Goal: Task Accomplishment & Management: Complete application form

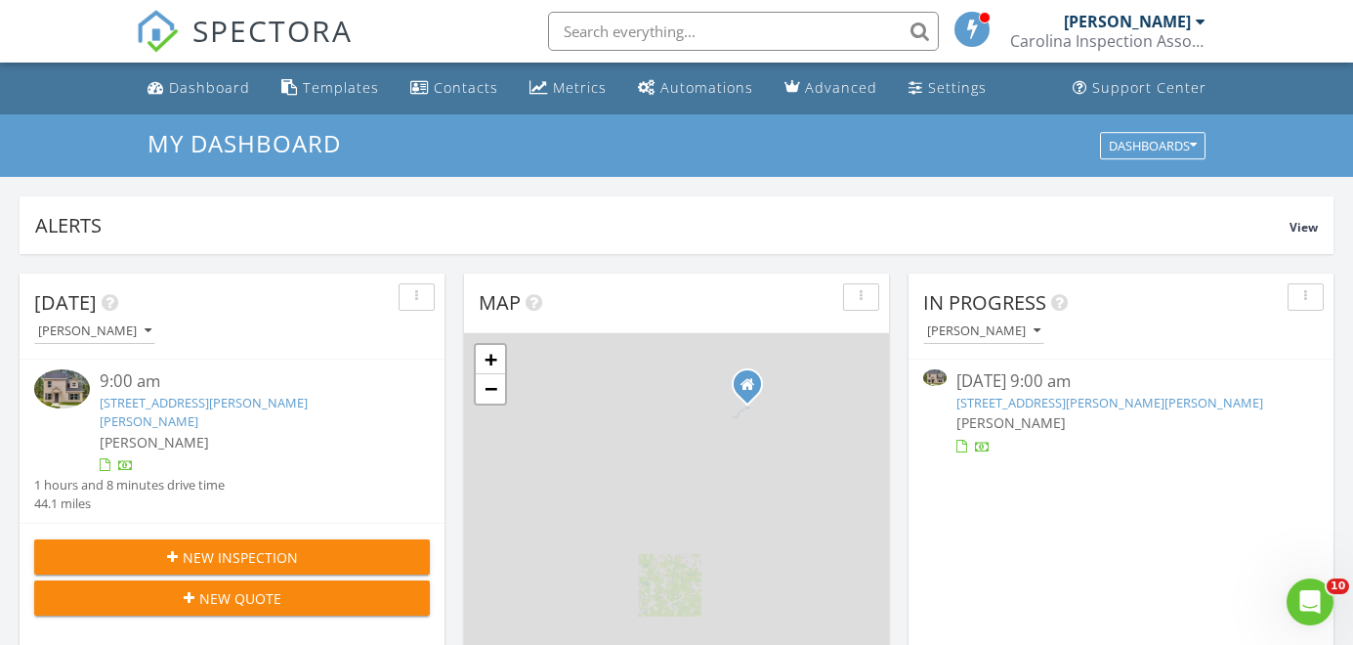
scroll to position [1779, 1354]
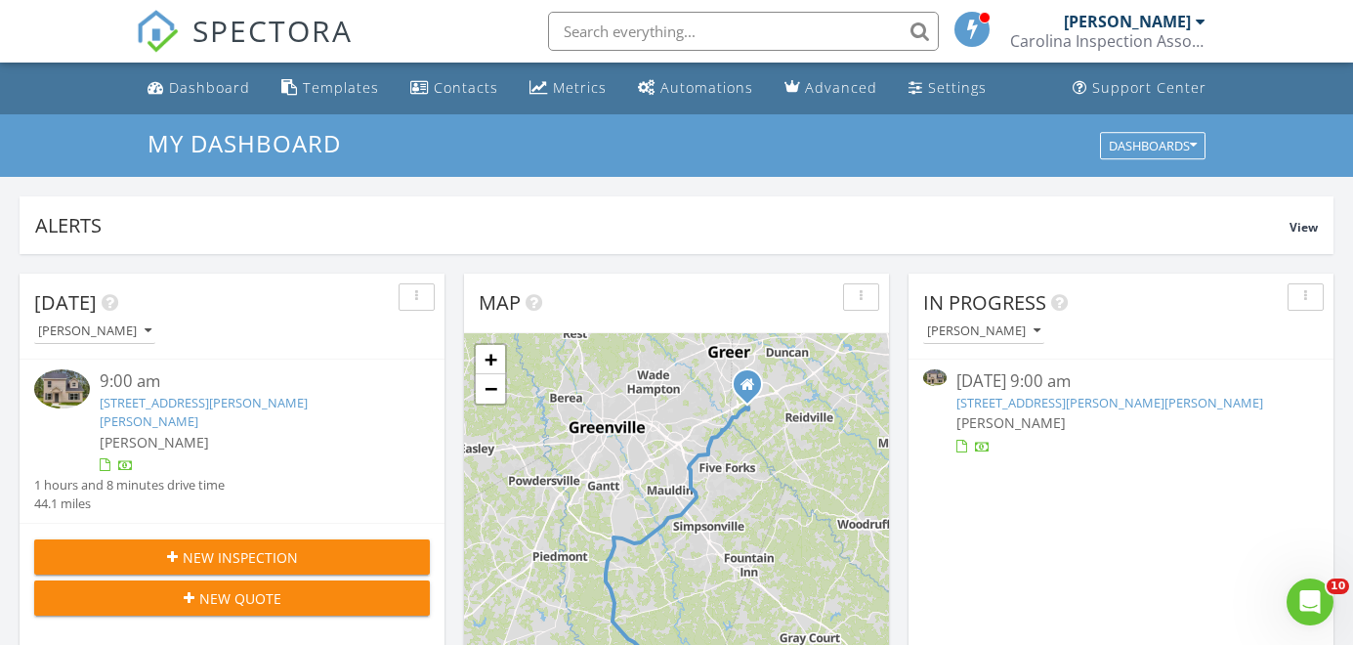
click at [302, 406] on link "304 Marcy Jo Dr, Honea Path, SC 29654" at bounding box center [204, 412] width 208 height 36
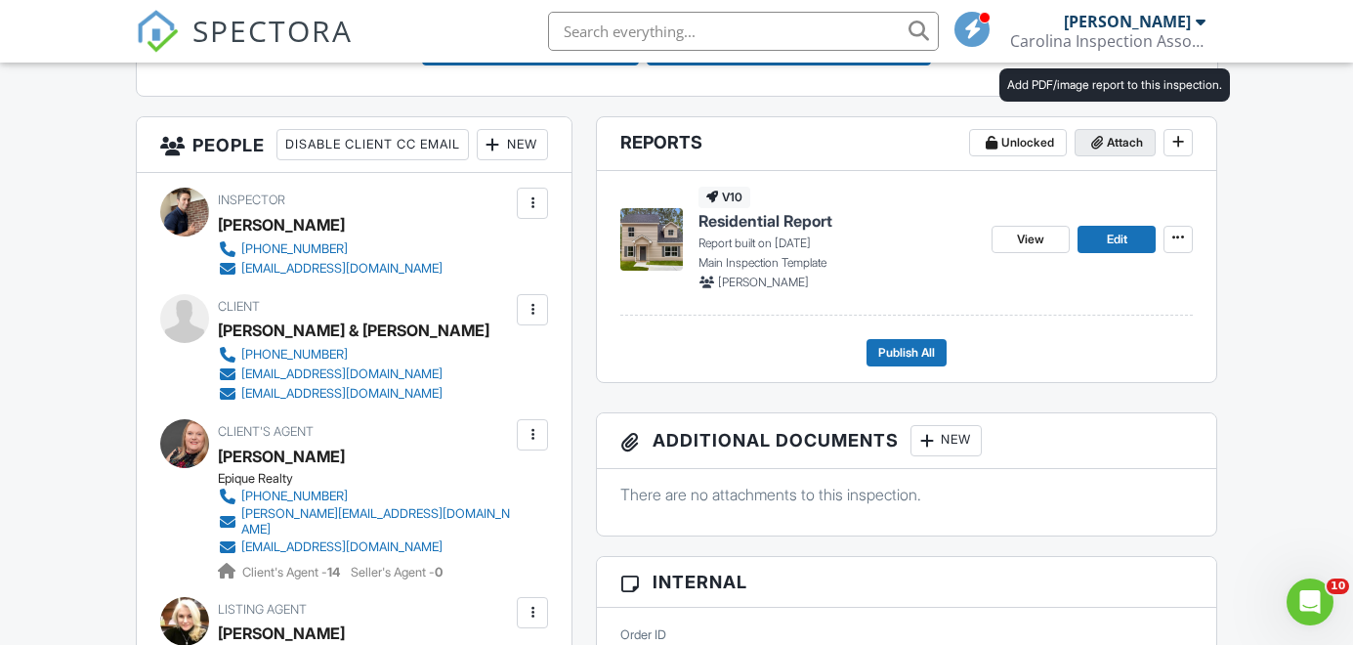
click at [1111, 138] on span "Attach" at bounding box center [1125, 143] width 36 height 20
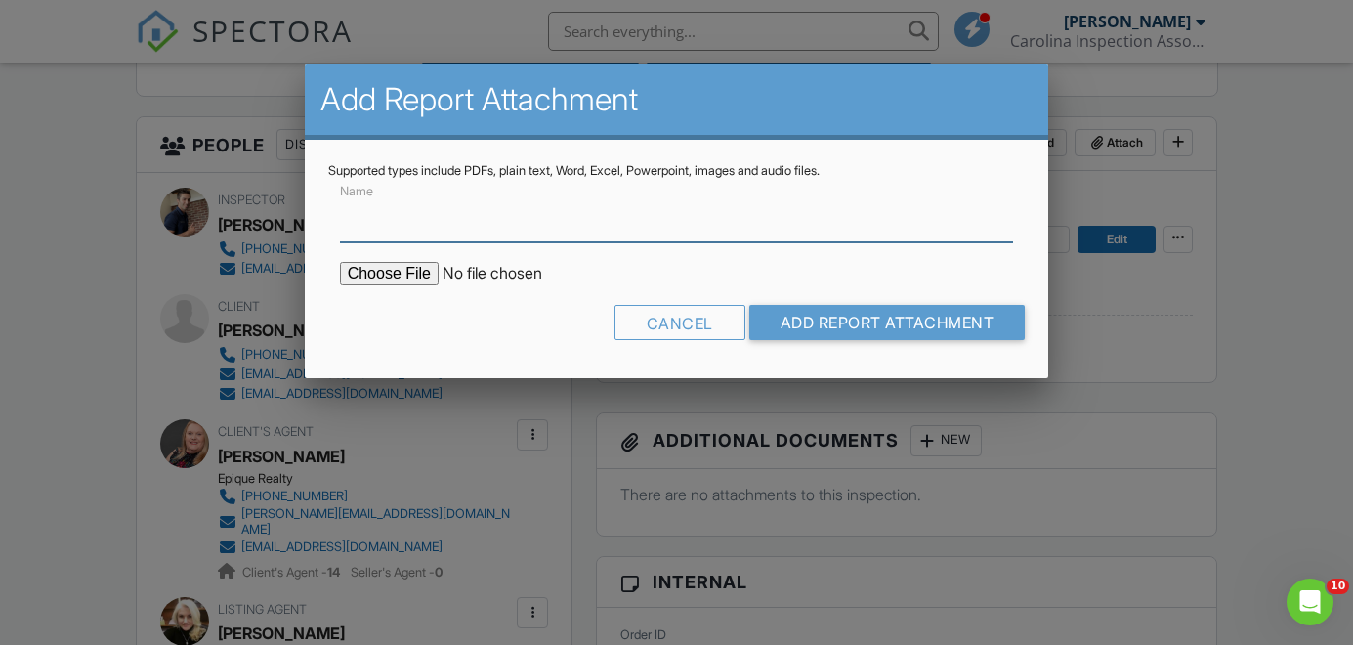
click at [789, 226] on input "Name" at bounding box center [677, 218] width 674 height 48
type input "Termite Inspection Report"
click at [369, 273] on input "file" at bounding box center [506, 273] width 332 height 23
type input "C:\fakepath\Document-#1926634.pdf"
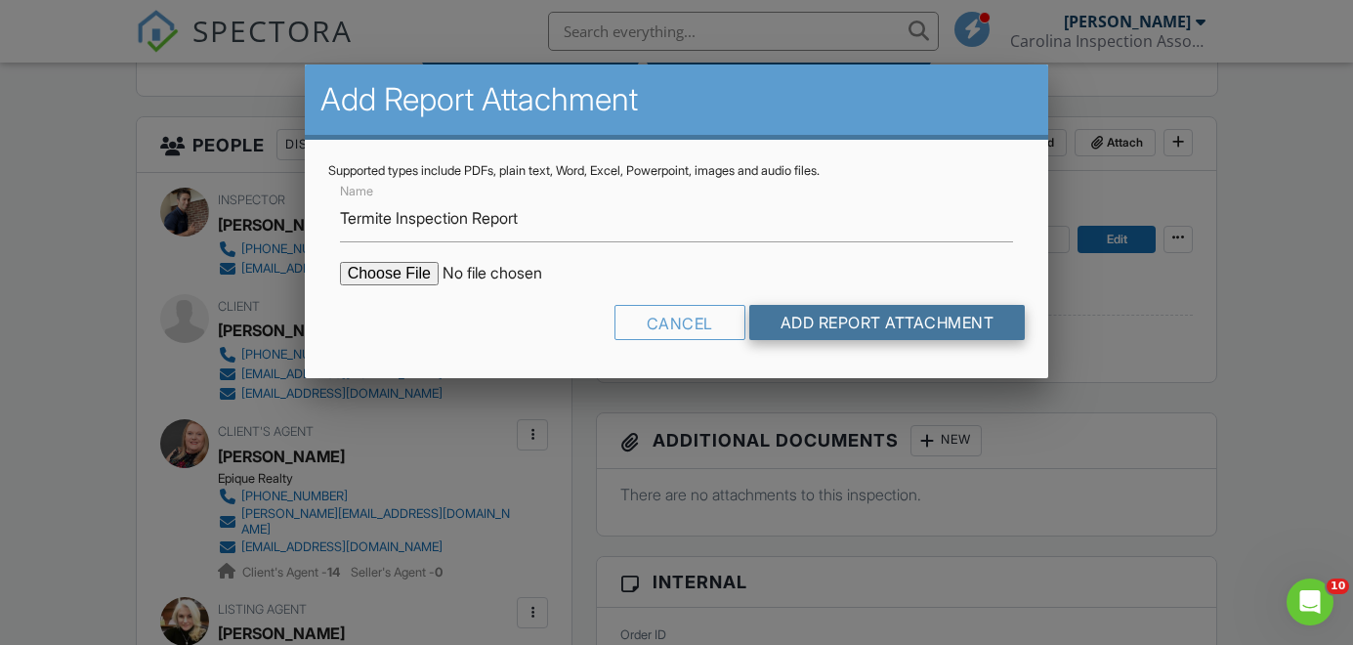
click at [797, 321] on input "Add Report Attachment" at bounding box center [887, 322] width 277 height 35
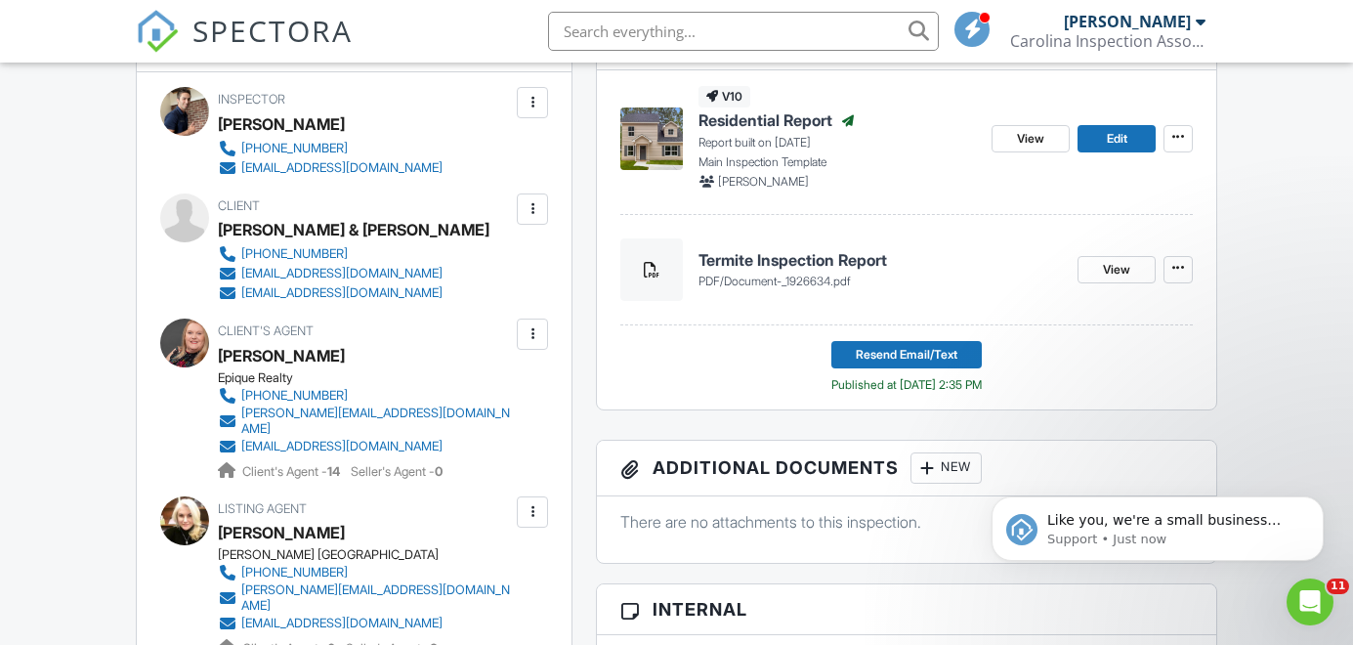
click at [250, 31] on span "SPECTORA" at bounding box center [272, 30] width 160 height 41
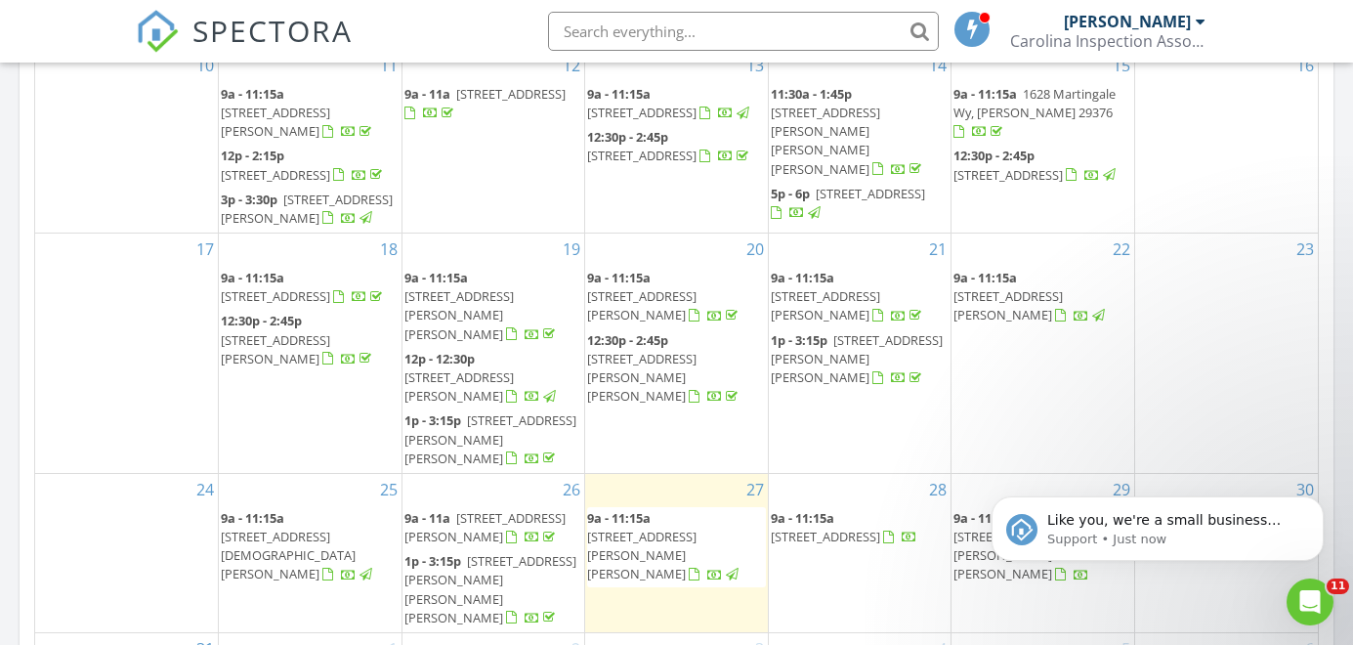
scroll to position [1177, 0]
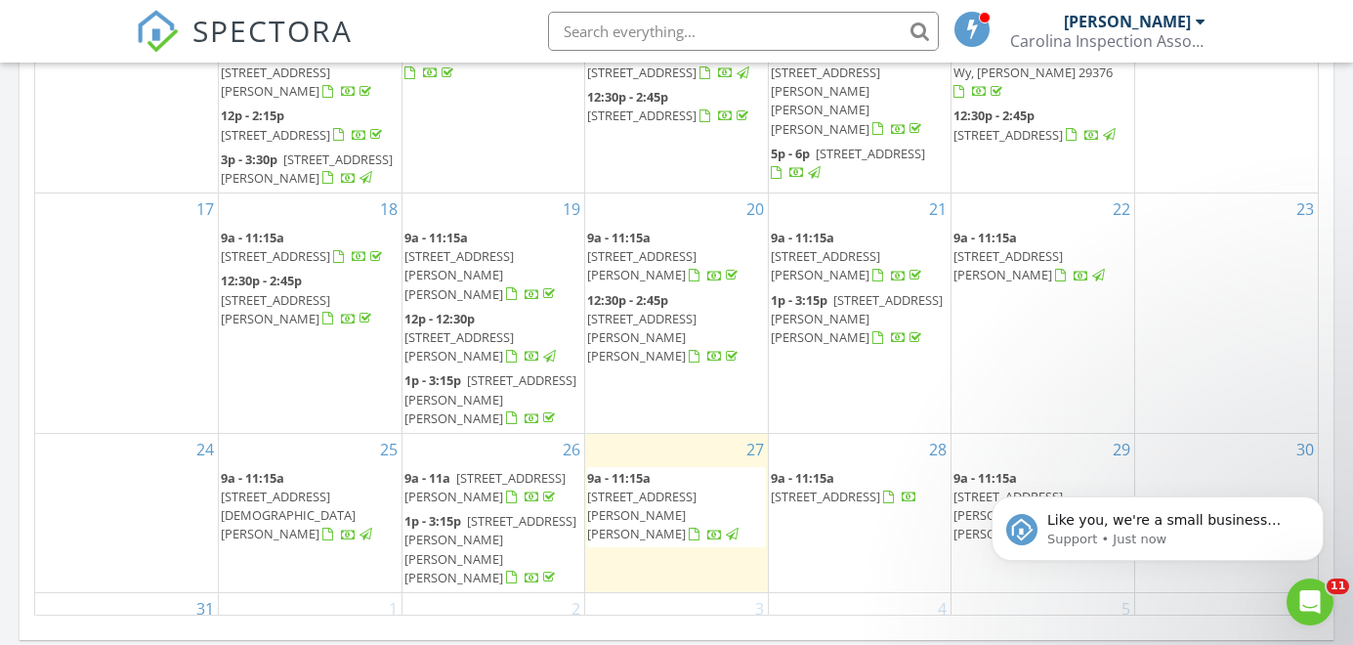
click at [823, 488] on span "722 Vestrella Rd, Greenville 29605" at bounding box center [825, 497] width 109 height 18
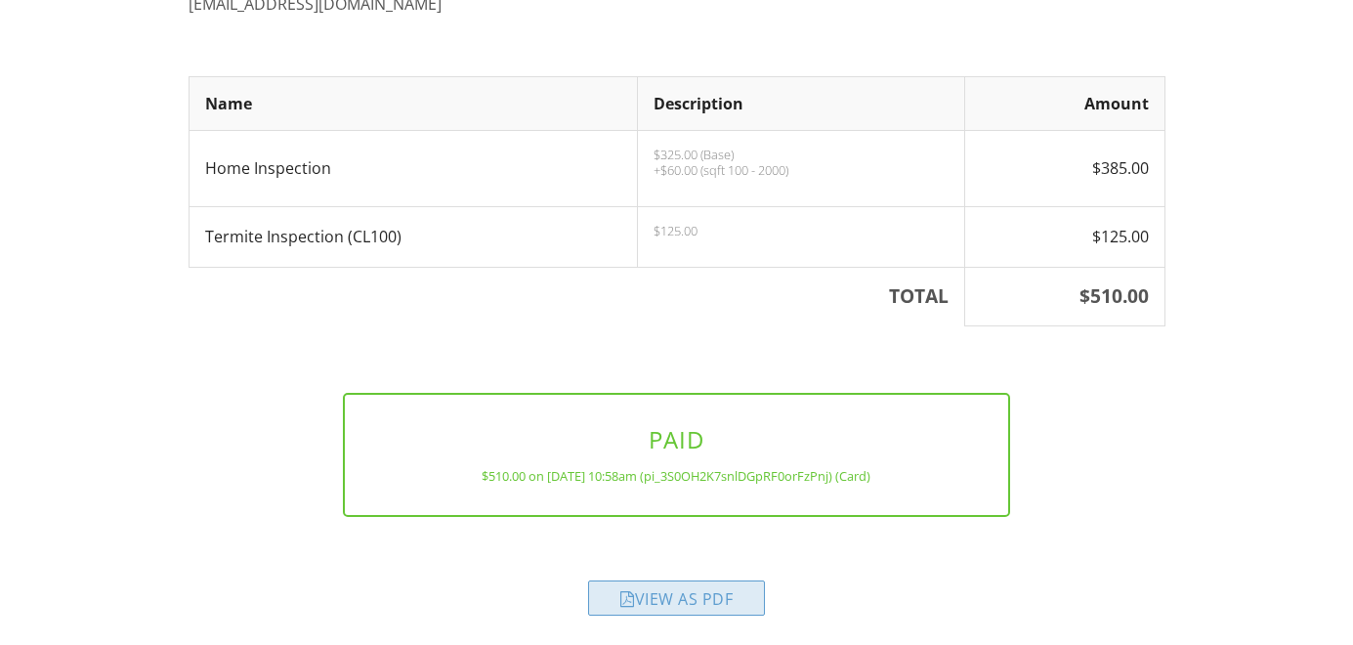
scroll to position [286, 0]
click at [710, 587] on div "View as PDF" at bounding box center [676, 598] width 177 height 35
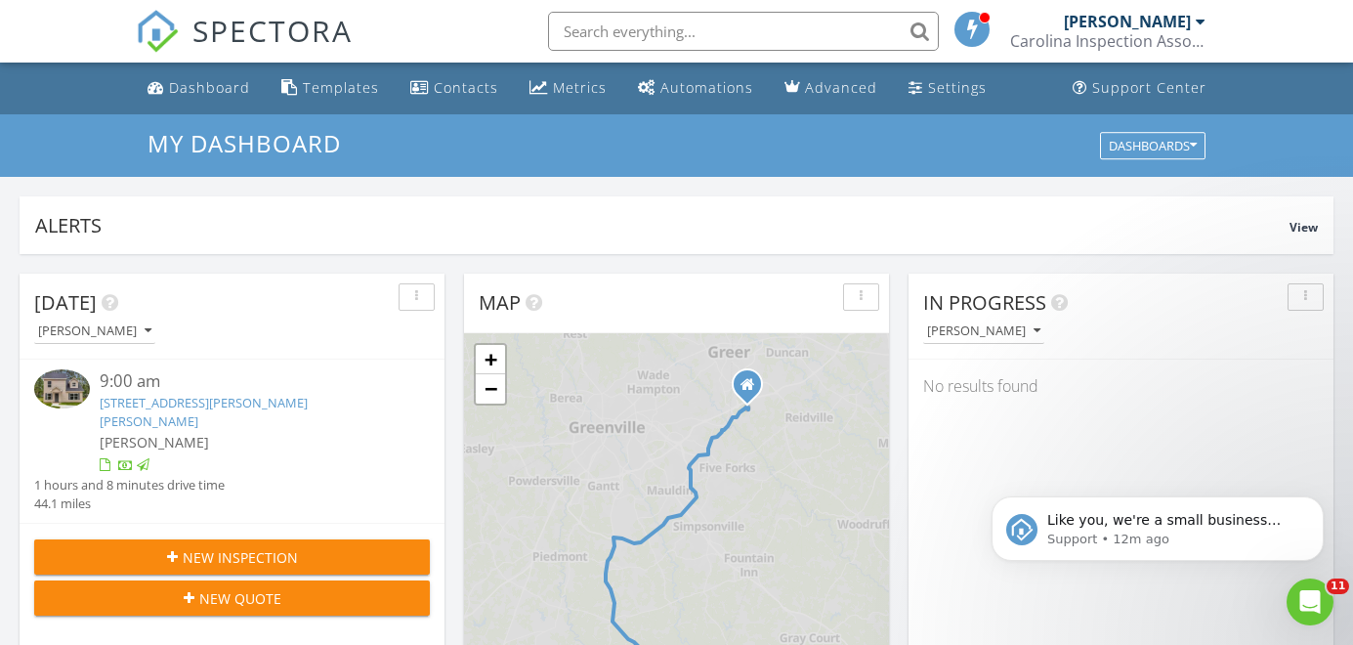
scroll to position [1779, 1354]
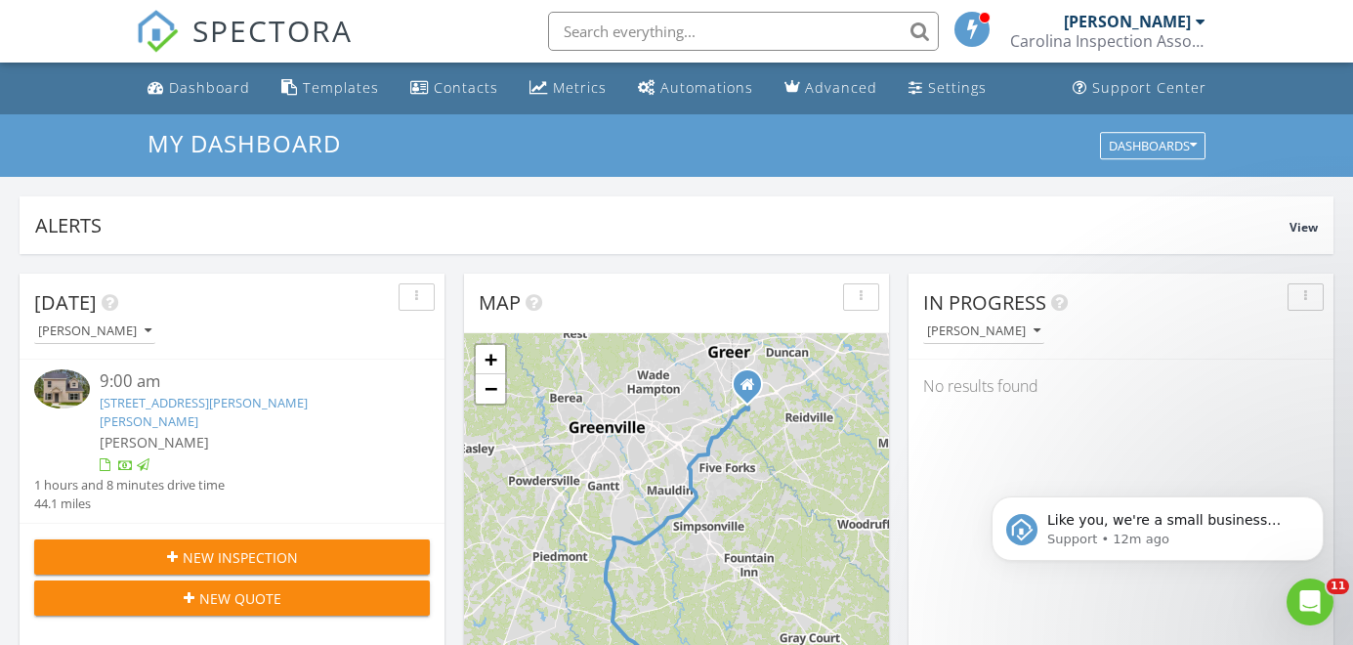
click at [600, 30] on input "text" at bounding box center [743, 31] width 391 height 39
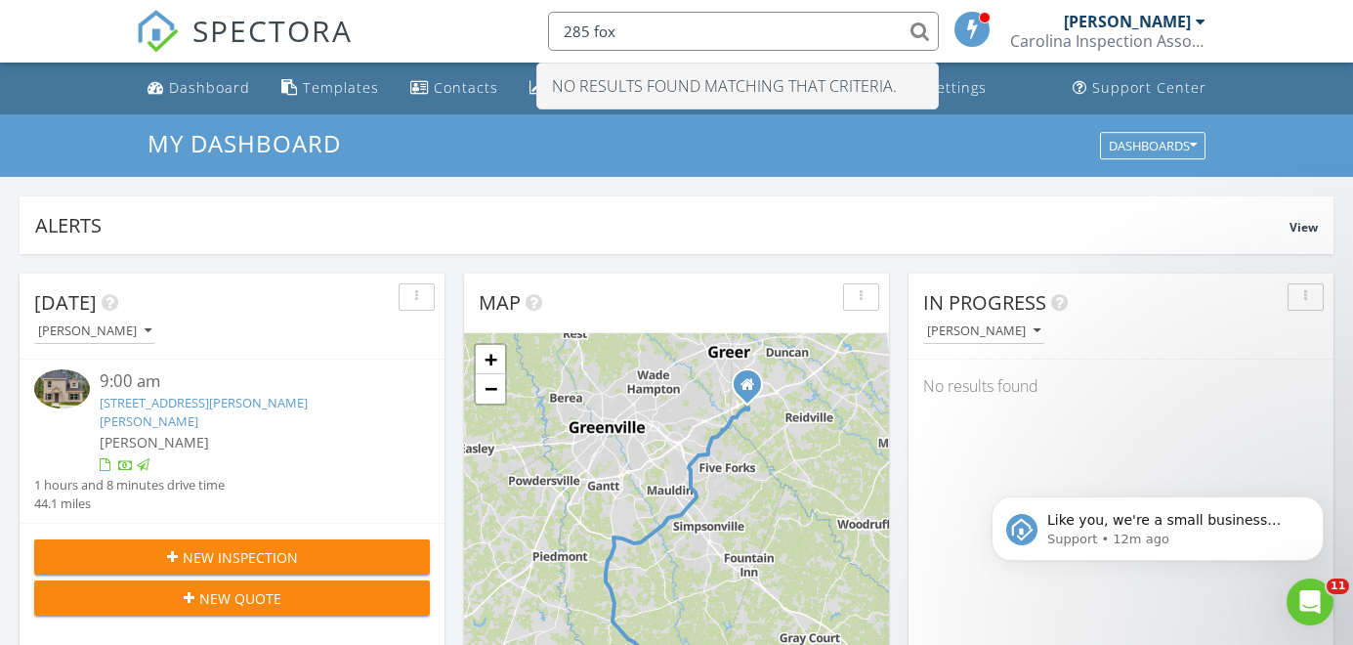
type input "285 fox"
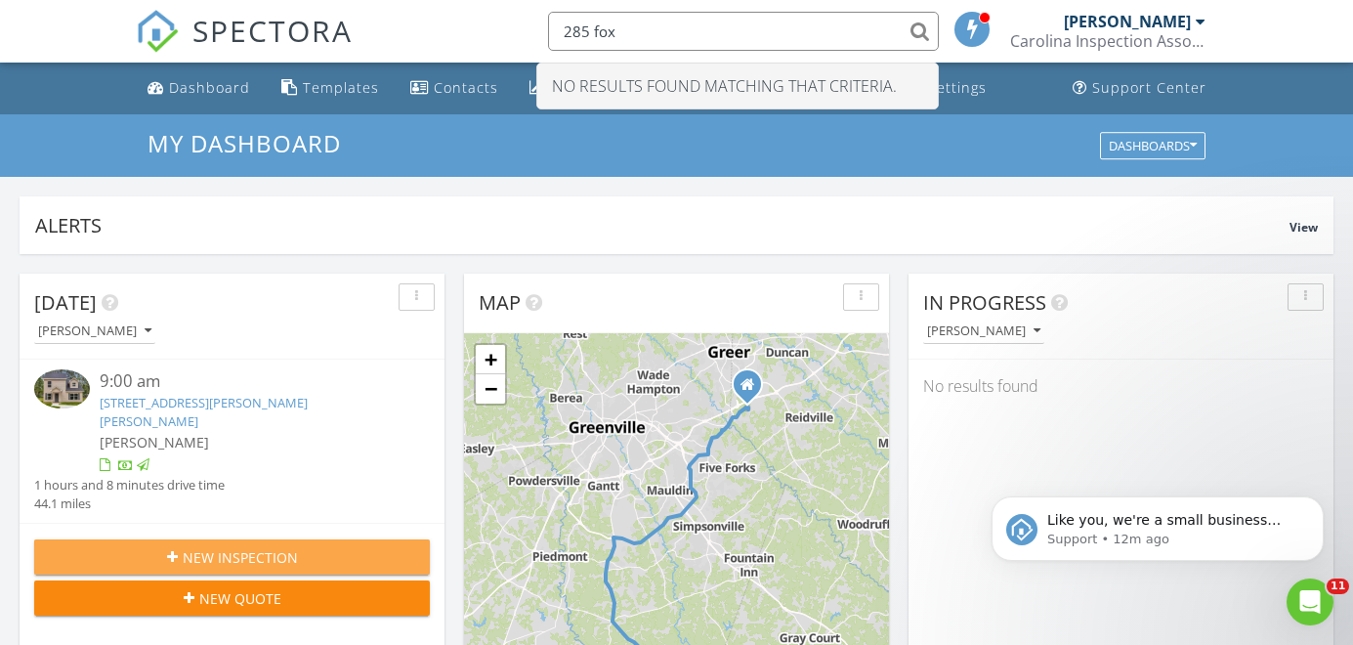
click at [351, 539] on button "New Inspection" at bounding box center [232, 556] width 396 height 35
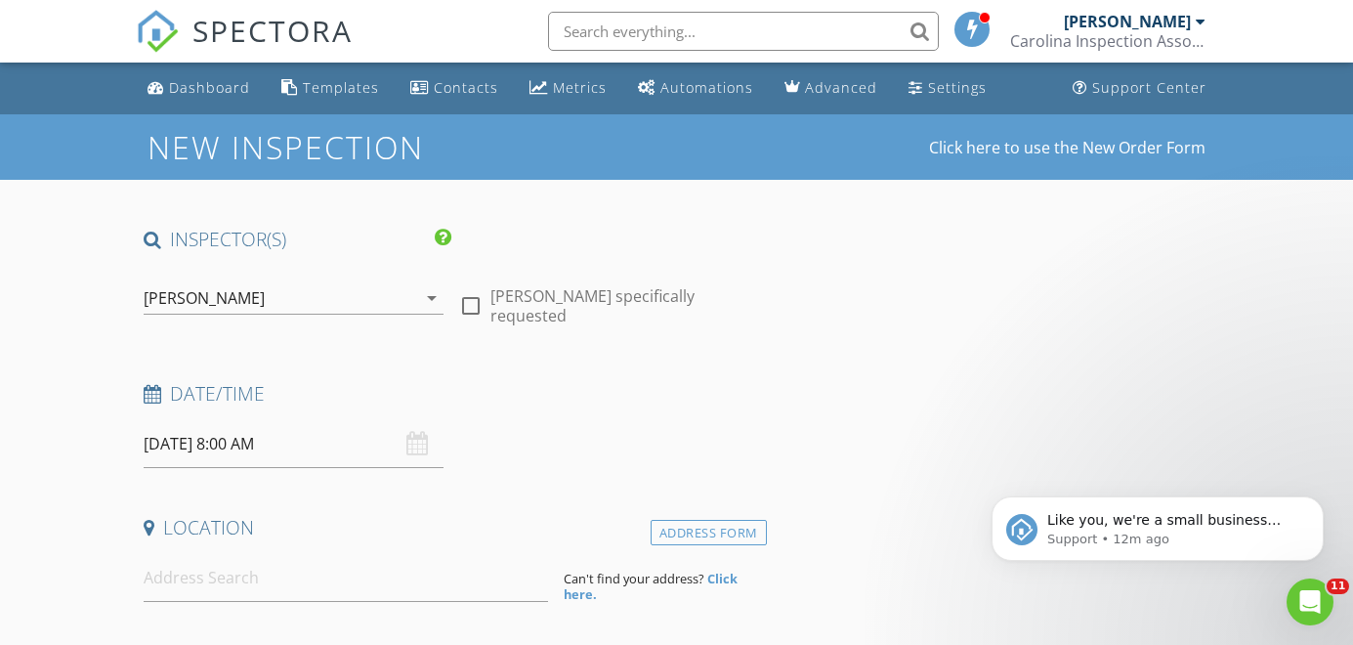
click at [282, 441] on input "08/28/2025 8:00 AM" at bounding box center [294, 444] width 300 height 48
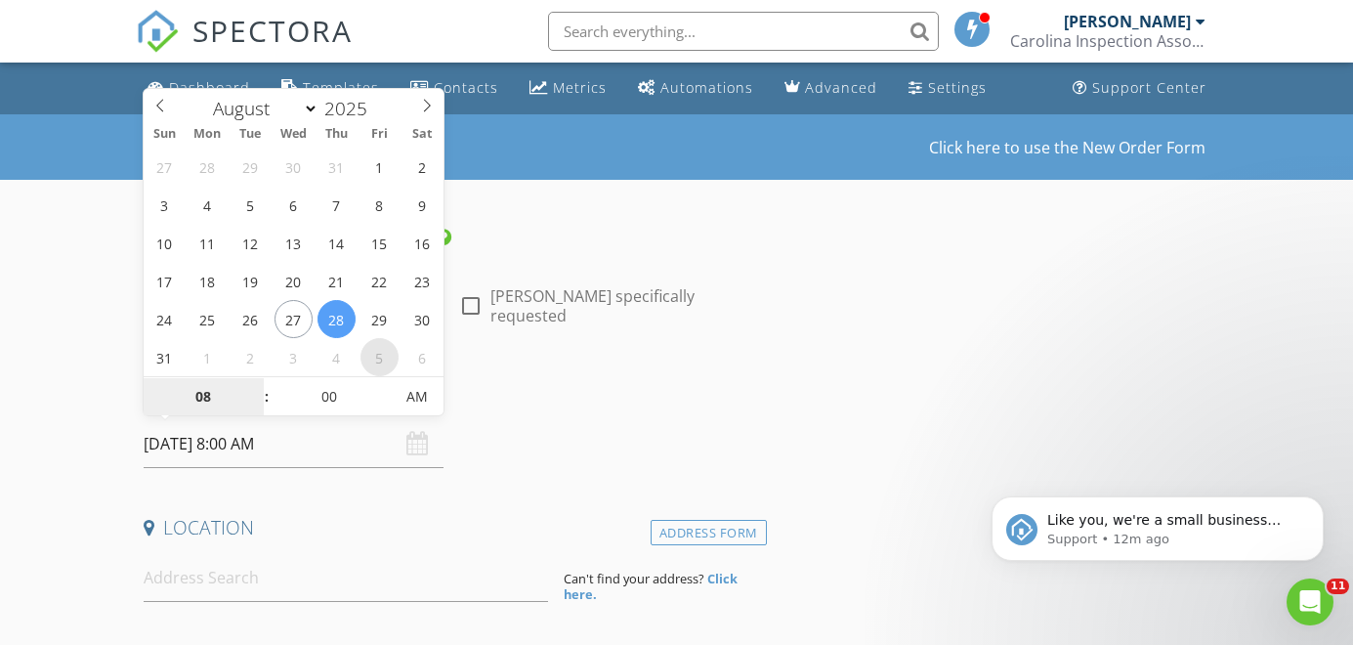
type input "09/05/2025 8:00 AM"
select select "8"
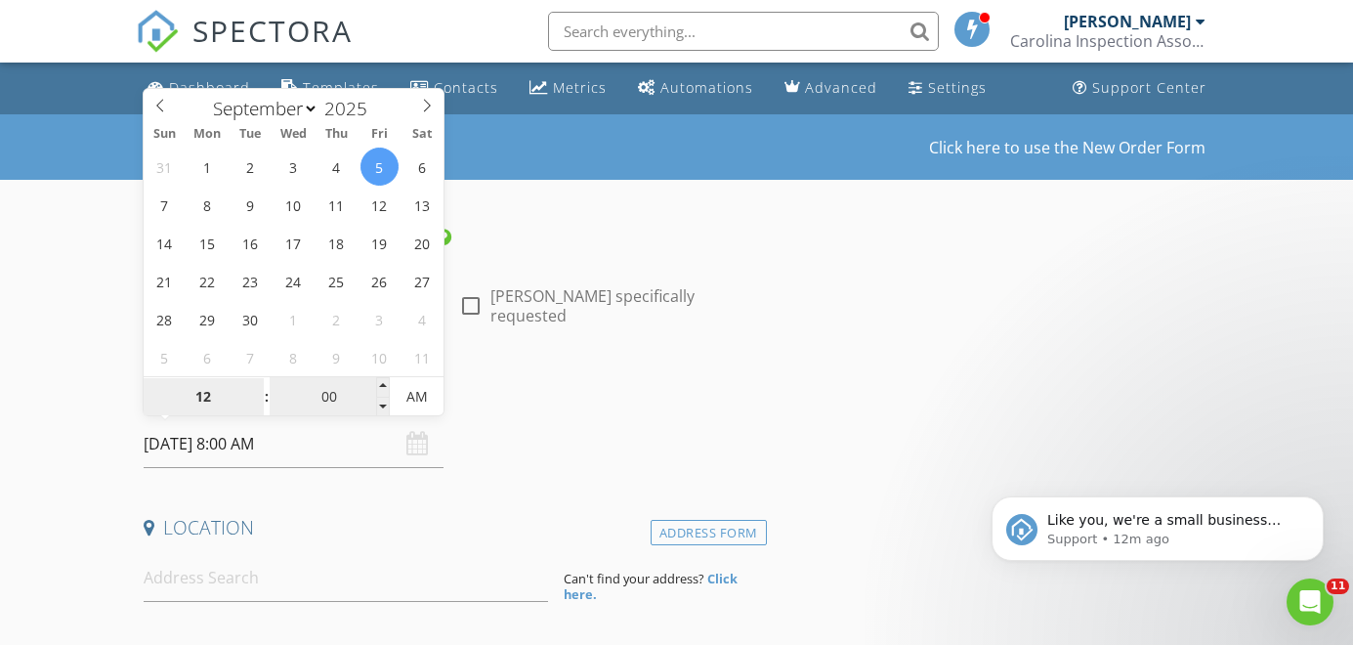
type input "12"
type input "09/05/2025 12:00 AM"
type input "30"
type input "[DATE] 12:30 PM"
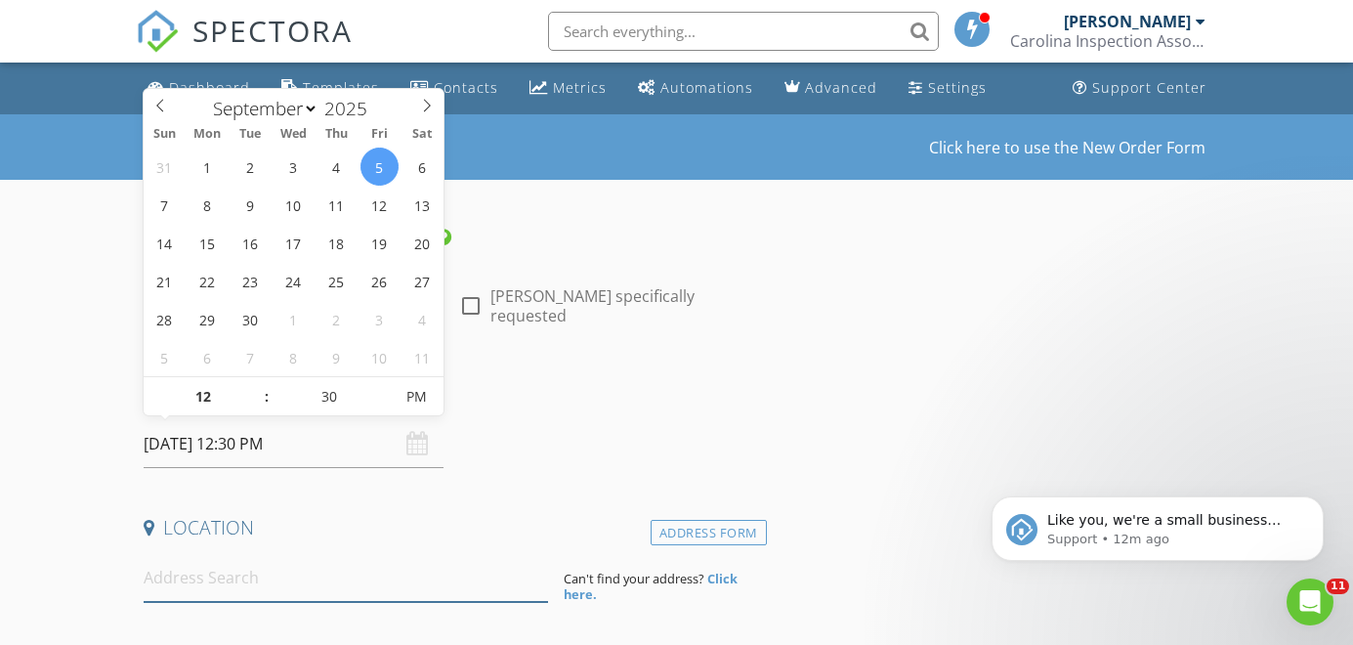
click at [374, 583] on input at bounding box center [346, 578] width 405 height 48
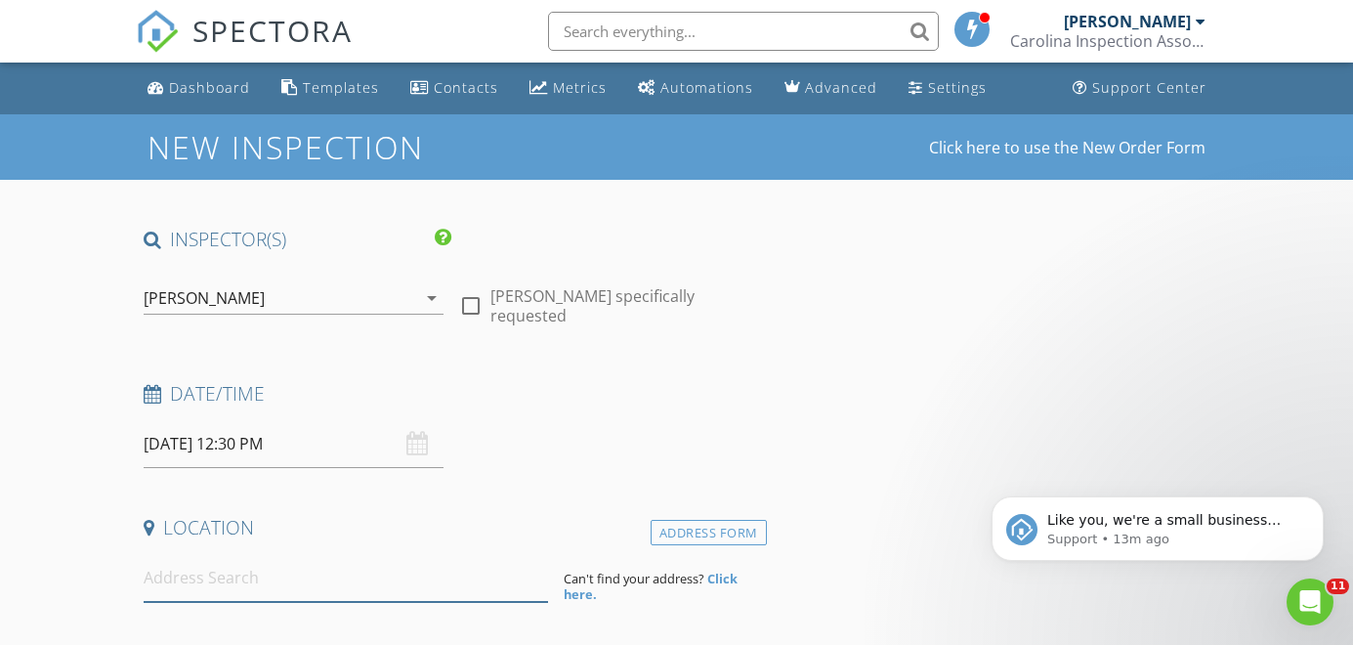
paste input "285 Foxbank Cir, Greer, SC 29651"
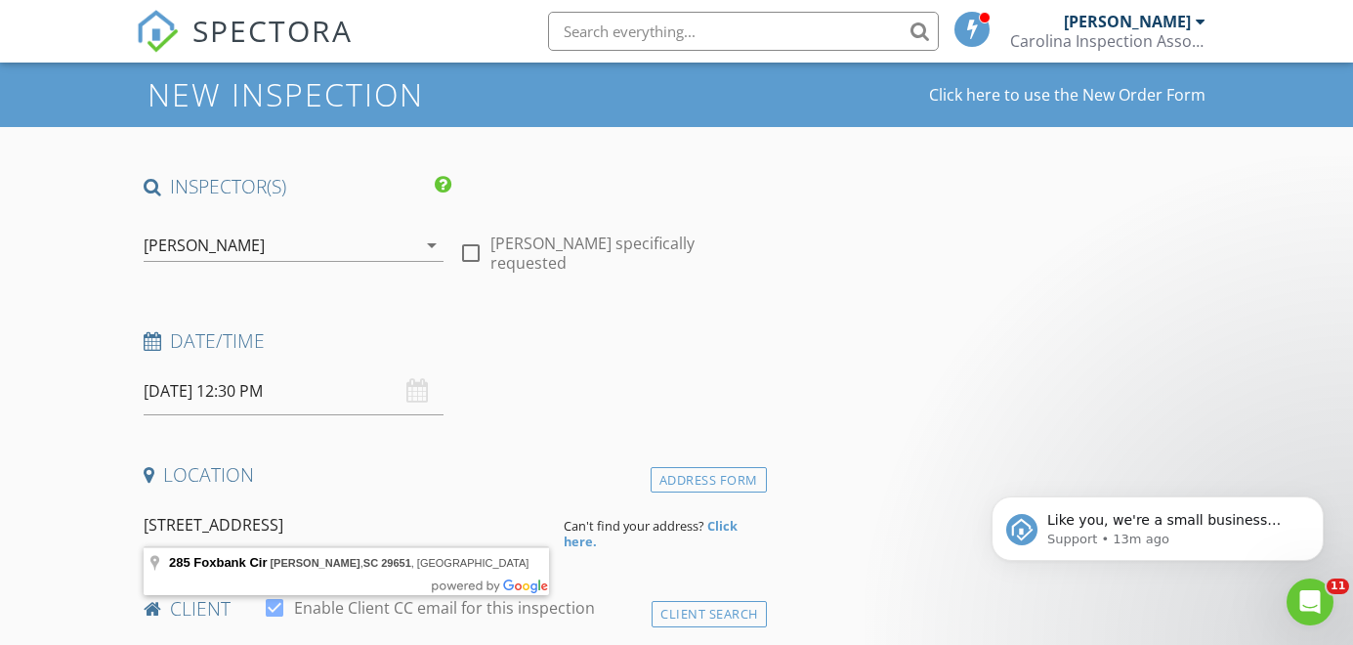
scroll to position [214, 0]
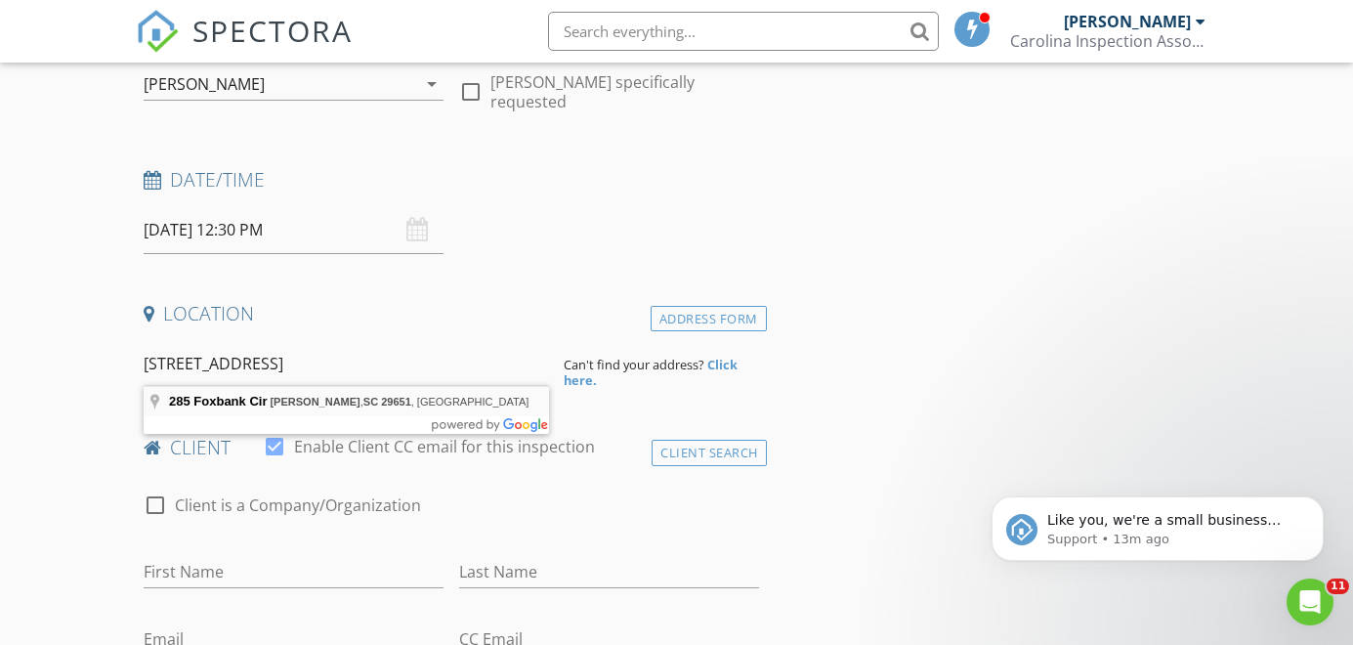
type input "285 Foxbank Cir, Greer, SC 29651, USA"
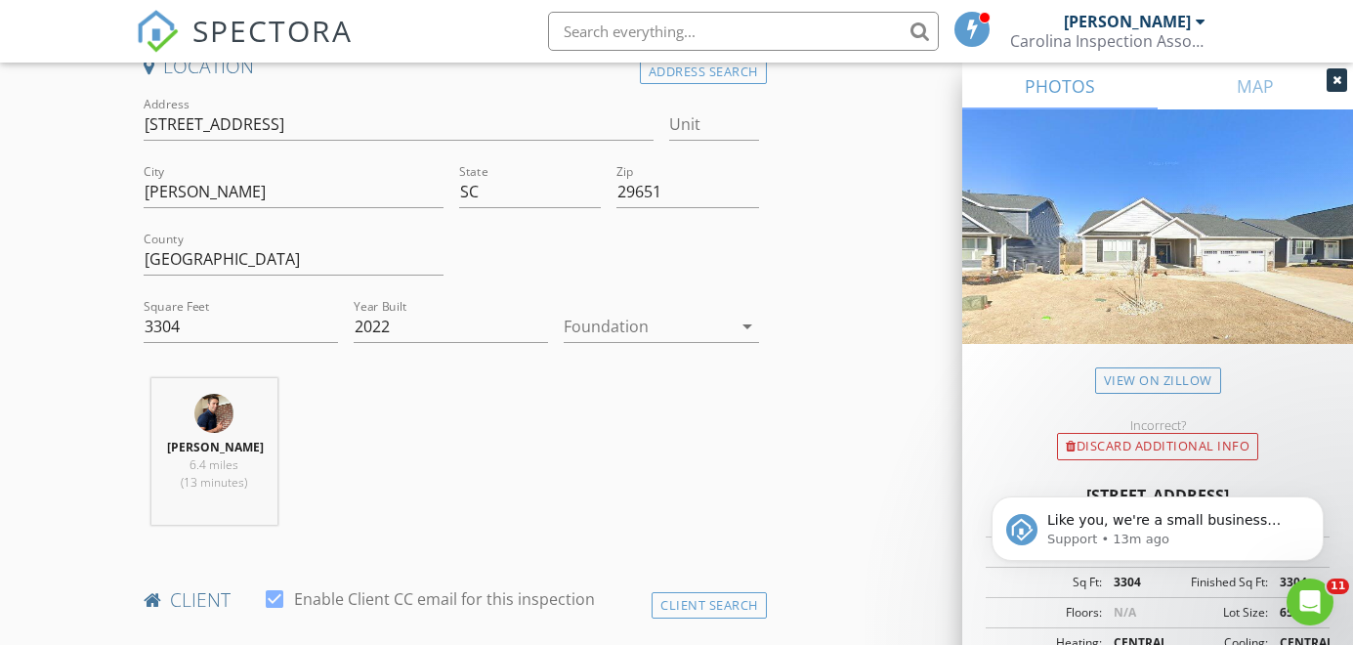
scroll to position [463, 0]
click at [611, 316] on div at bounding box center [647, 324] width 167 height 31
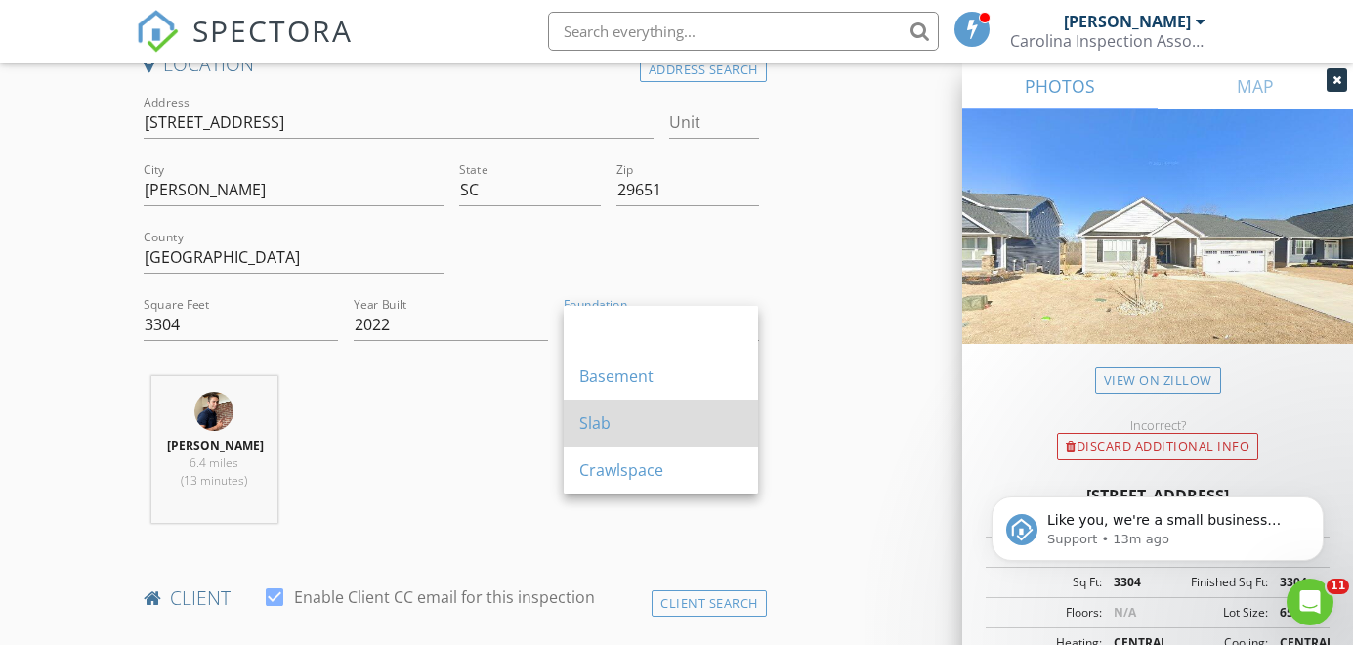
click at [612, 428] on div "Slab" at bounding box center [660, 422] width 163 height 23
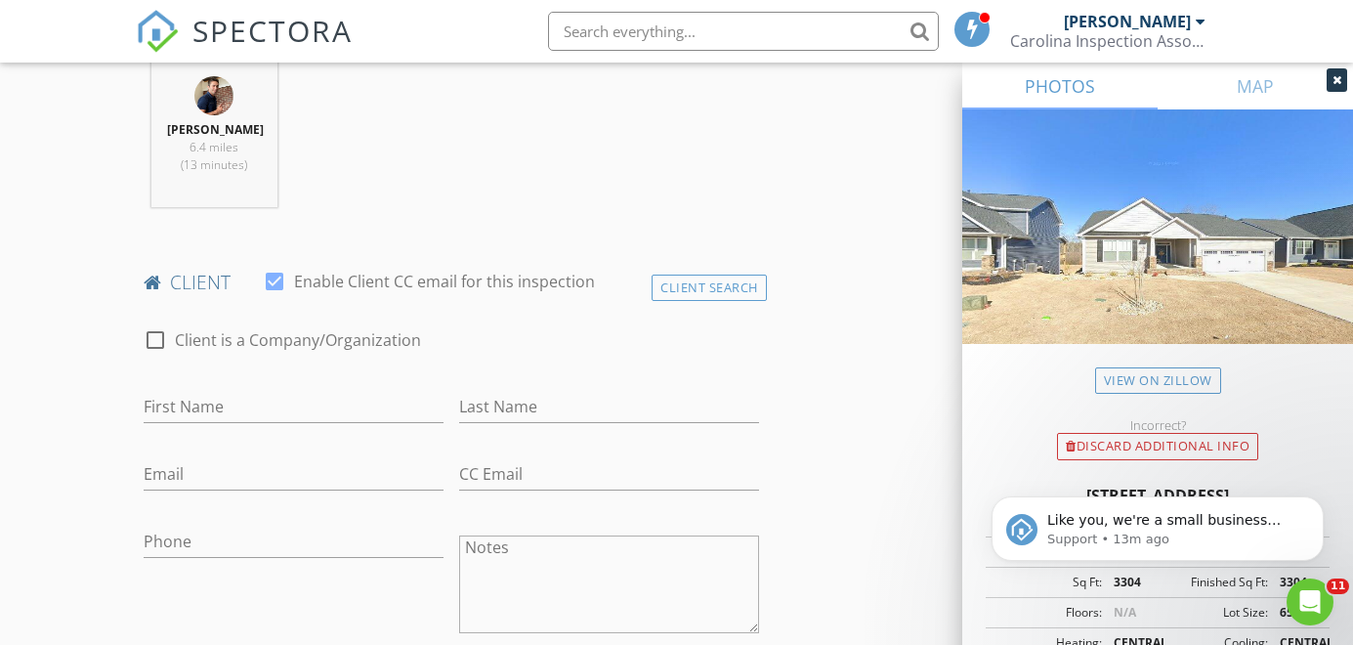
scroll to position [871, 0]
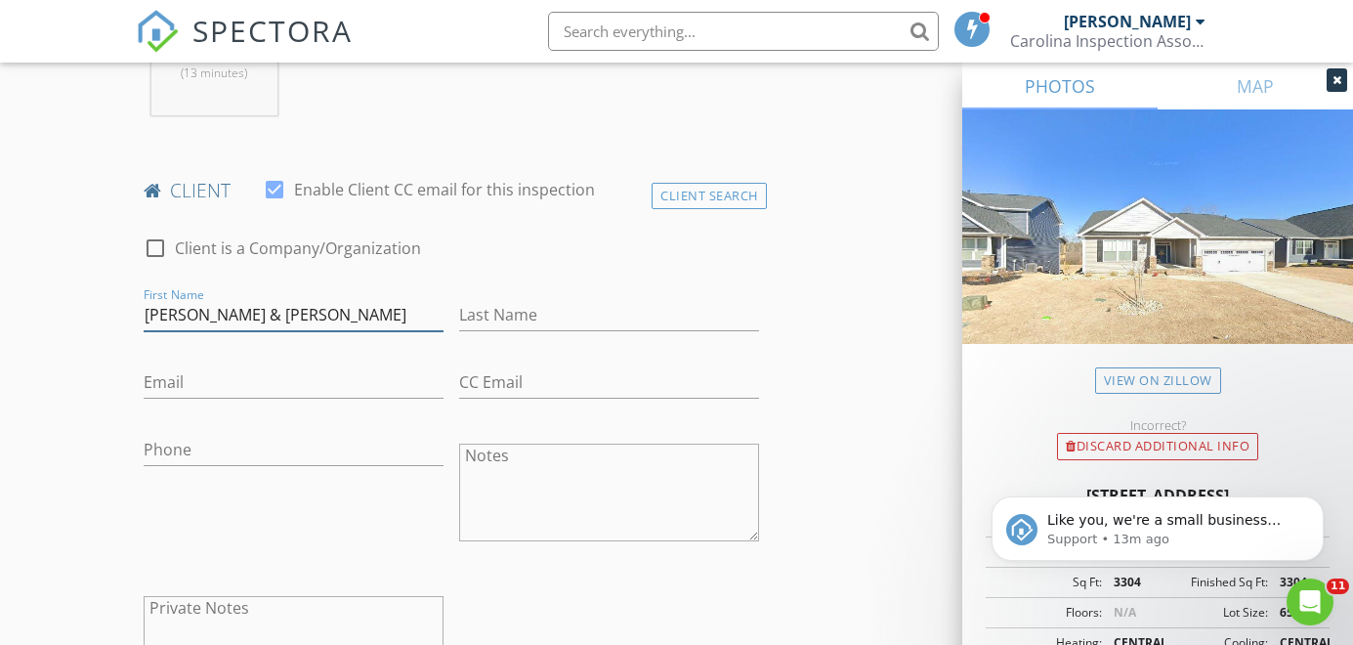
type input "[PERSON_NAME] & [PERSON_NAME]"
type input "[PERSON_NAME]"
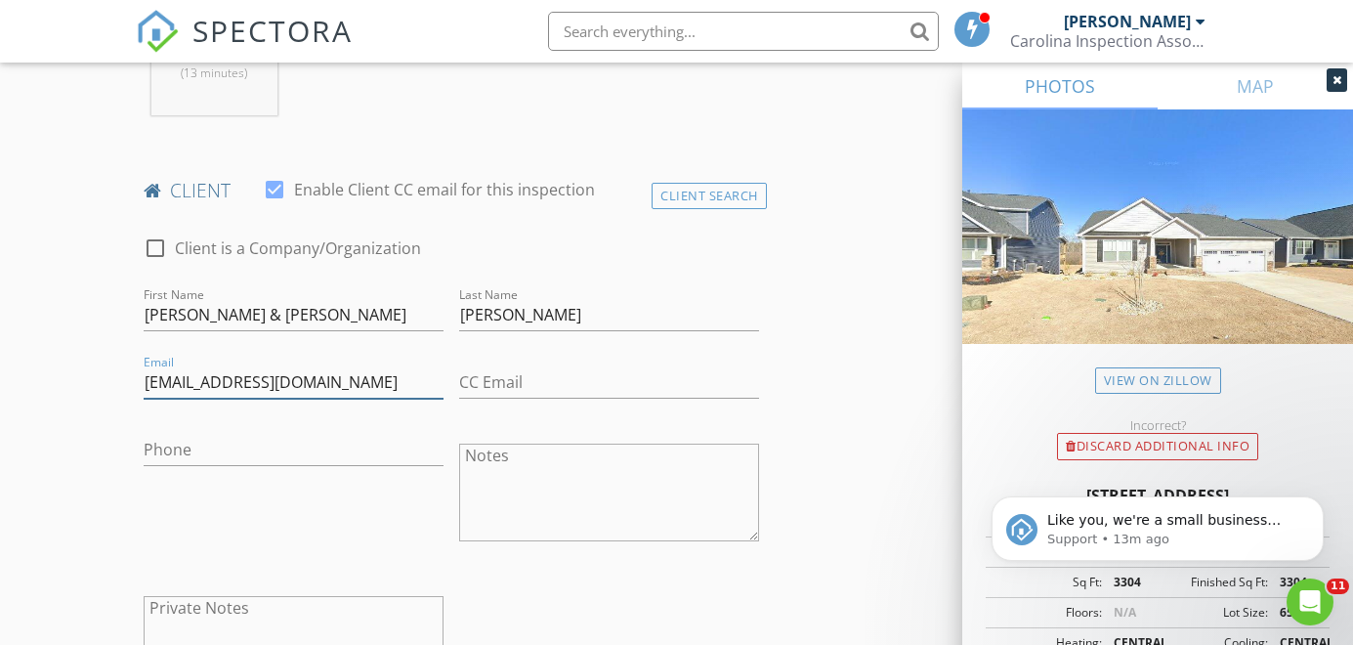
type input "[EMAIL_ADDRESS][DOMAIN_NAME]"
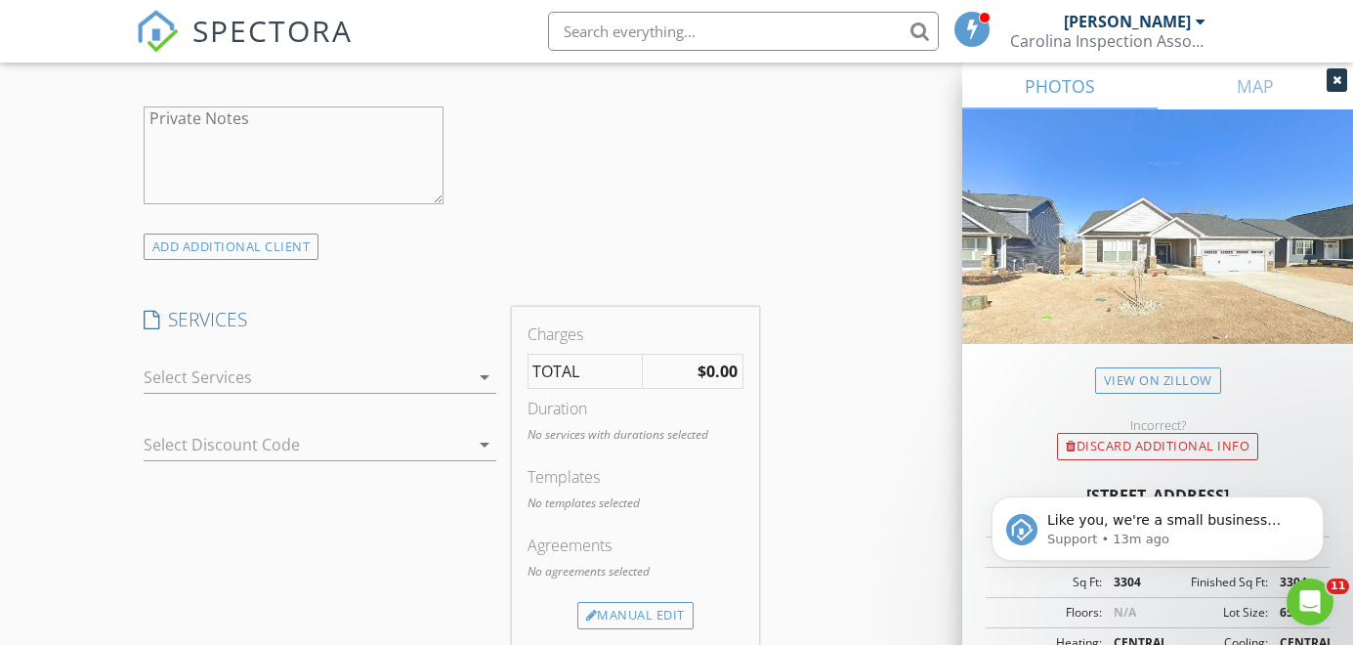
scroll to position [1471, 0]
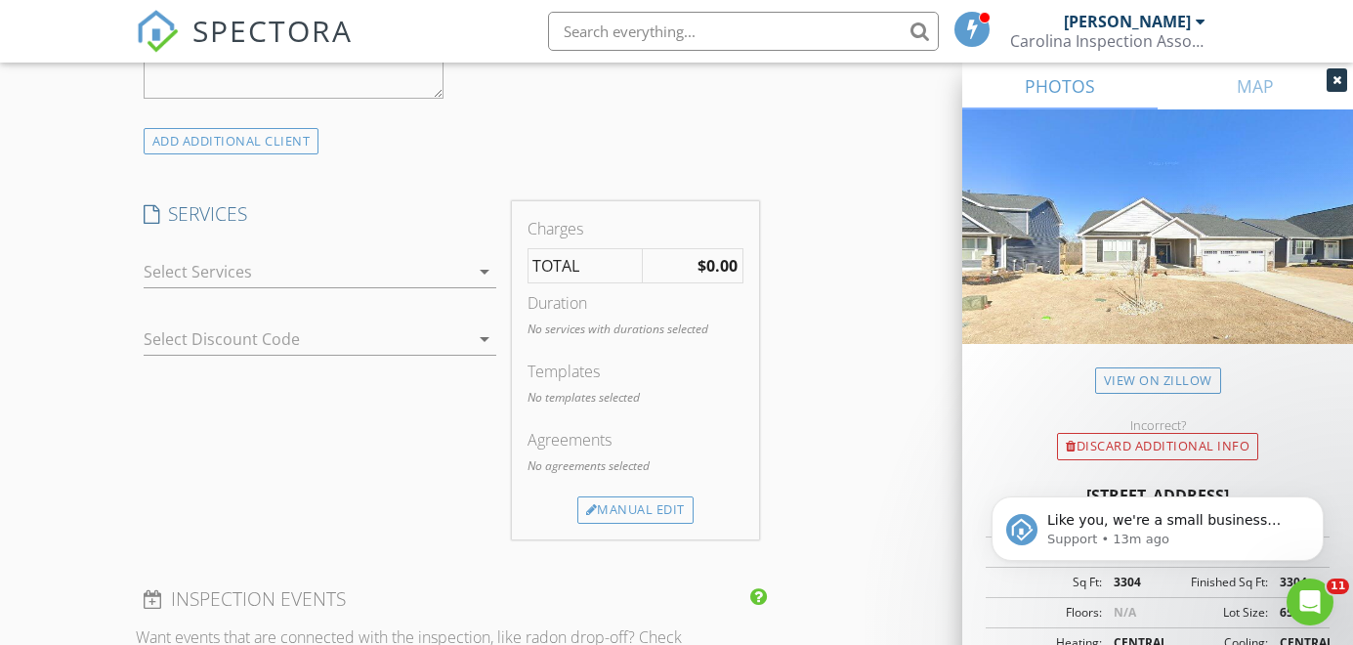
type input "[EMAIL_ADDRESS][DOMAIN_NAME]"
click at [331, 263] on div at bounding box center [306, 271] width 325 height 31
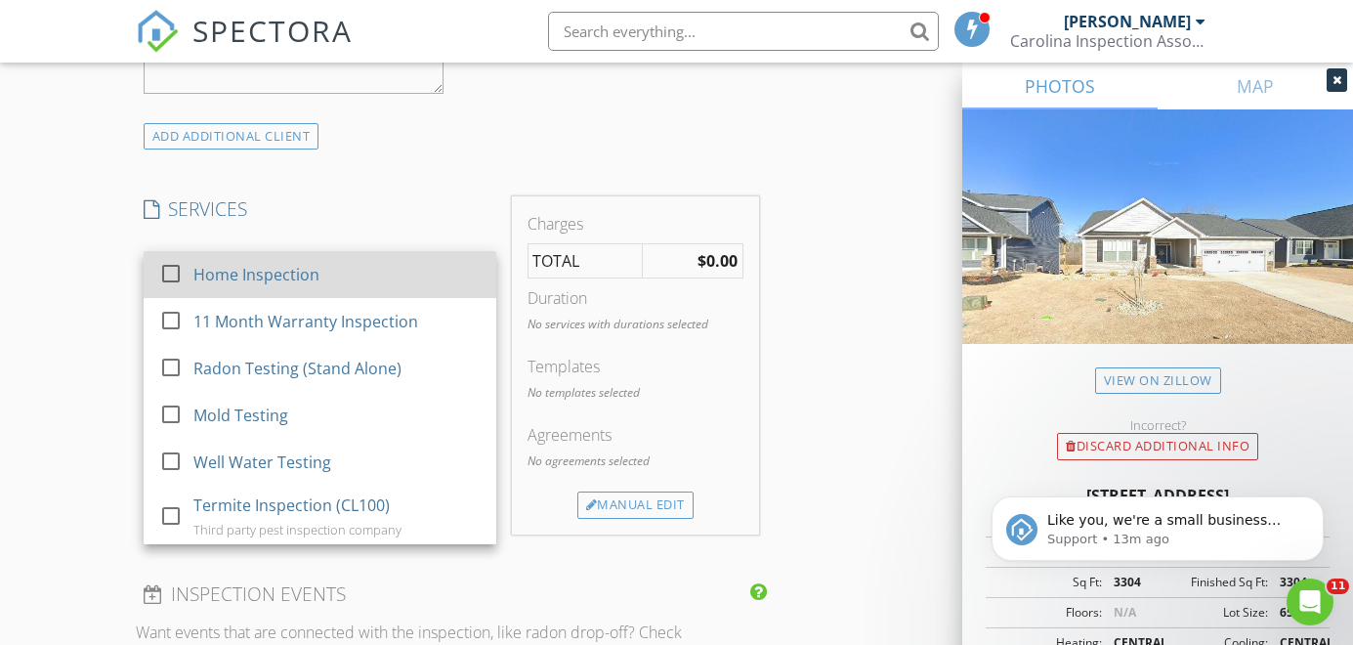
click at [320, 265] on div "Home Inspection" at bounding box center [336, 274] width 287 height 39
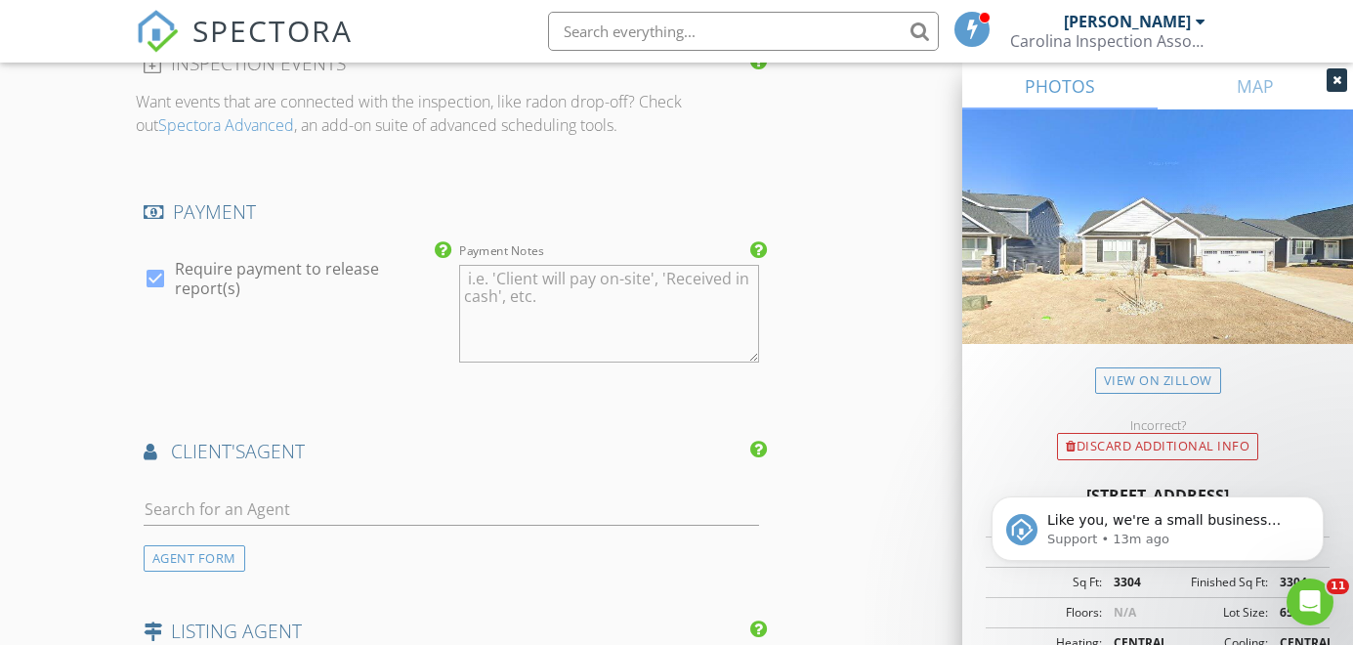
scroll to position [2126, 0]
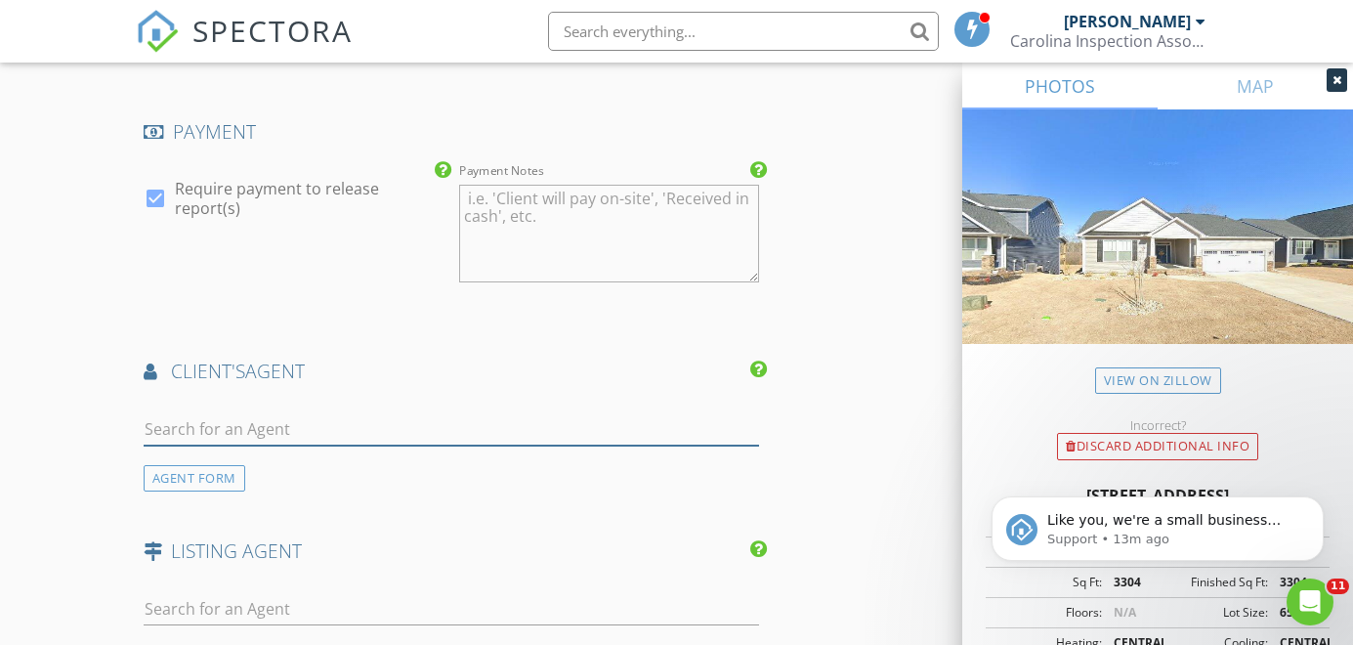
click at [444, 436] on input "text" at bounding box center [452, 429] width 616 height 32
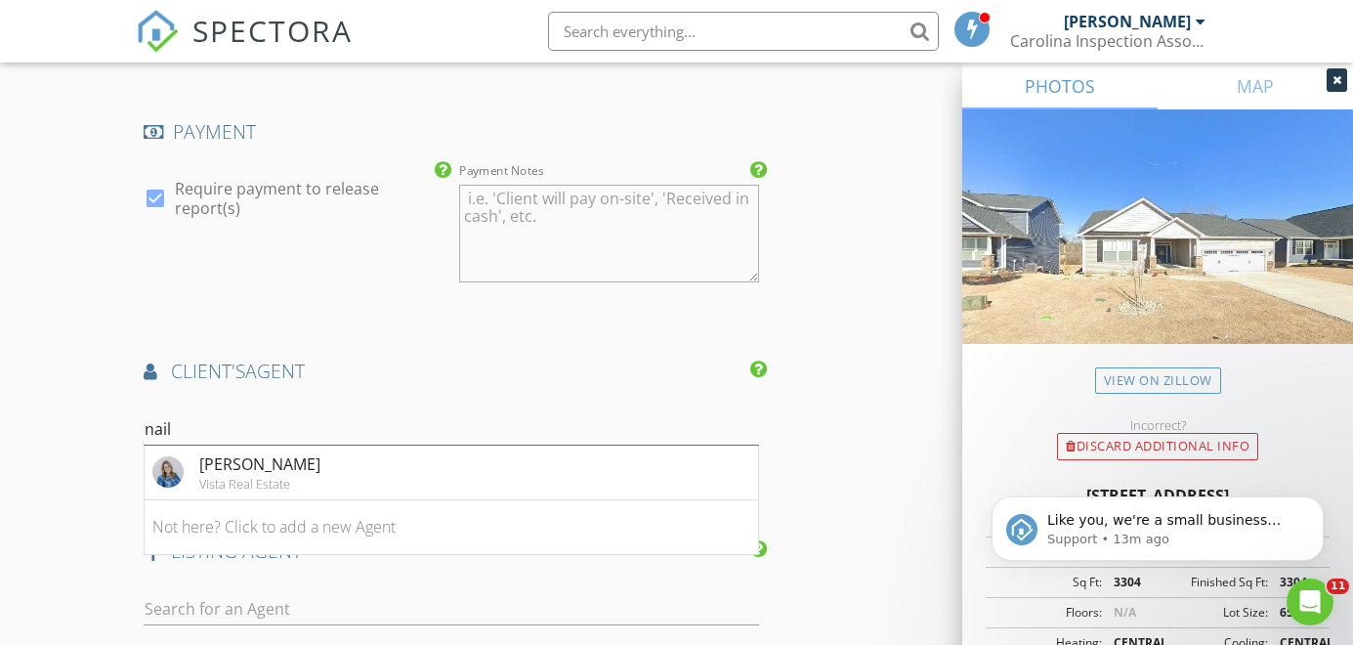
type input "nail"
drag, startPoint x: 440, startPoint y: 446, endPoint x: 269, endPoint y: 473, distance: 173.2
click at [269, 473] on div "[PERSON_NAME]" at bounding box center [259, 463] width 121 height 23
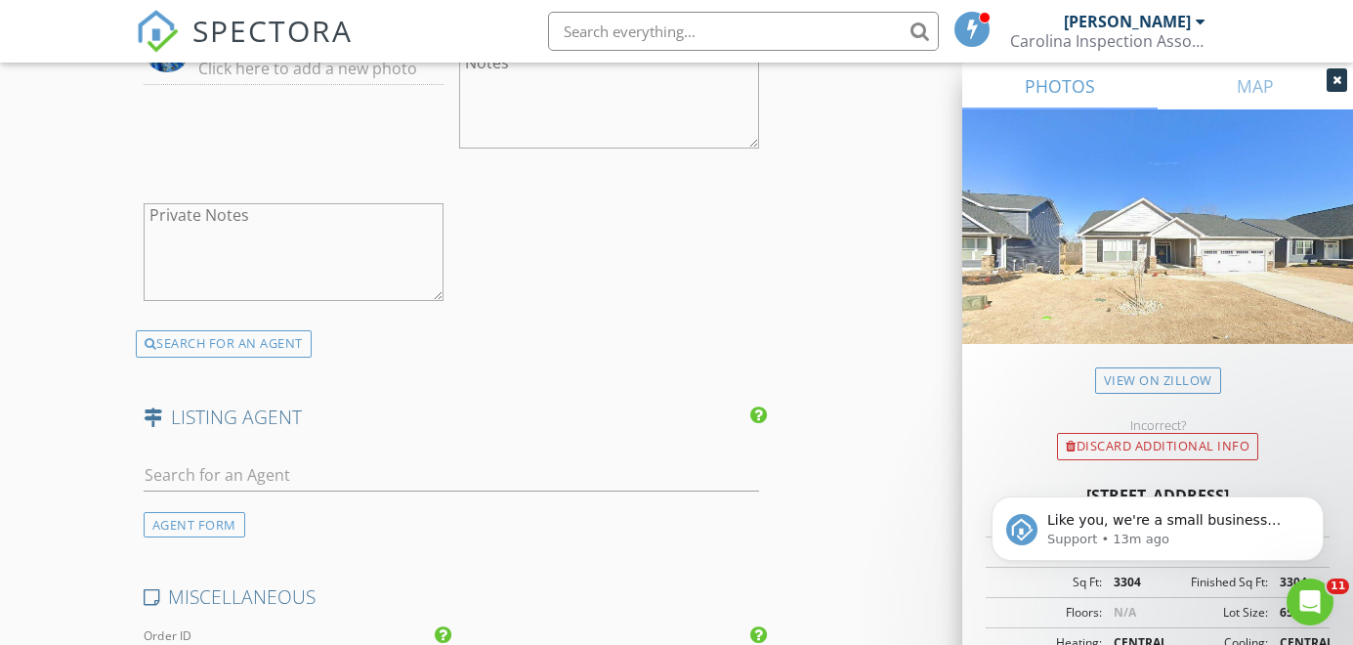
scroll to position [2822, 0]
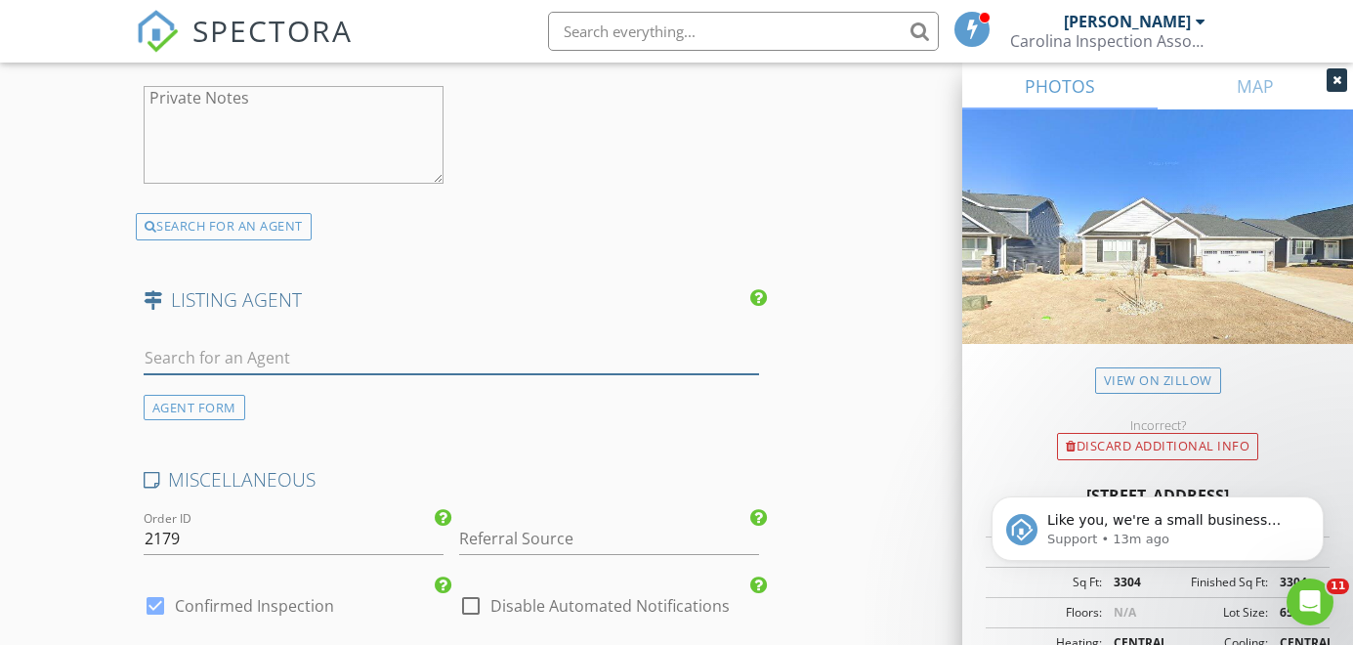
click at [449, 370] on input "text" at bounding box center [452, 358] width 616 height 32
paste input "[PERSON_NAME]"
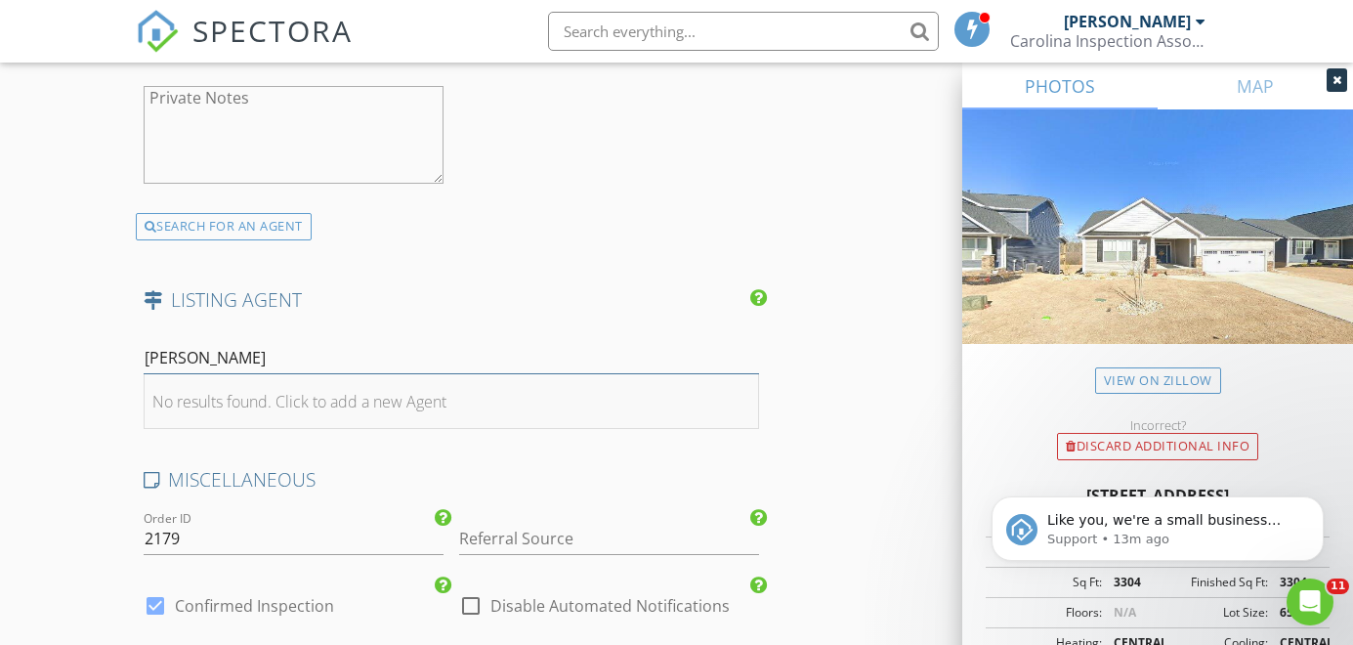
type input "[PERSON_NAME]"
click at [420, 403] on div "No results found. Click to add a new Agent" at bounding box center [299, 401] width 294 height 23
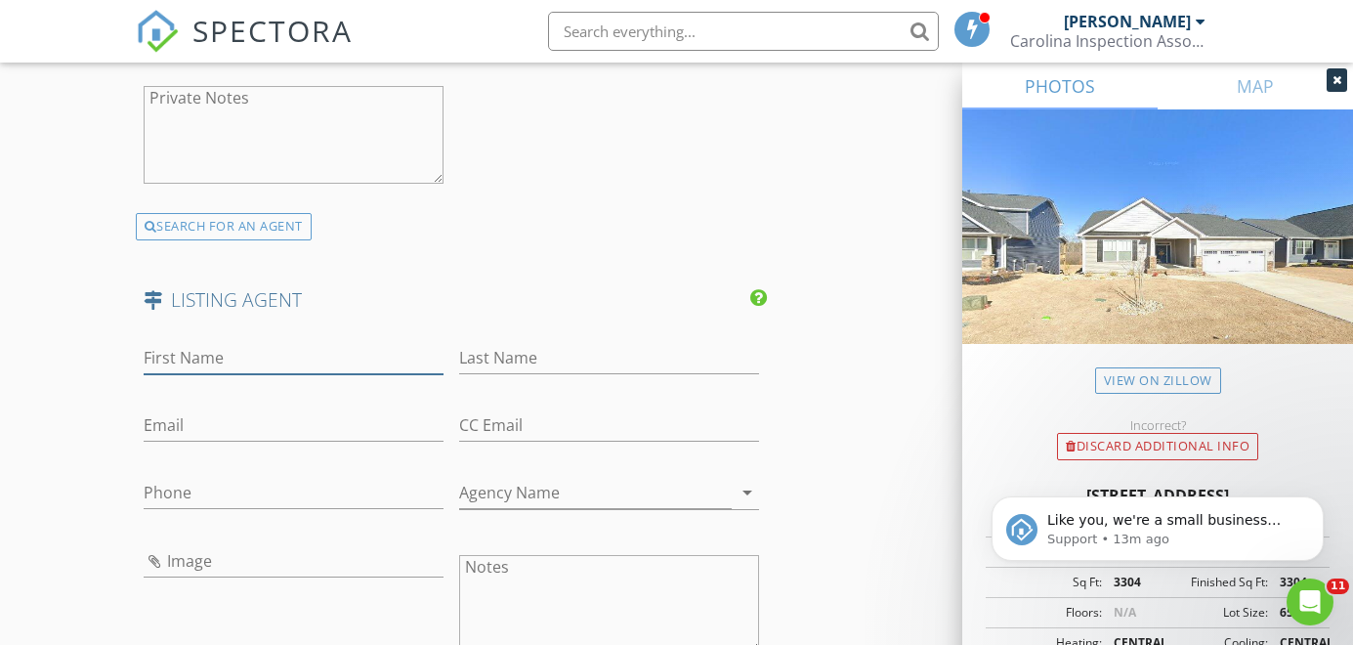
paste input "[PERSON_NAME]"
click at [272, 369] on input "[PERSON_NAME]" at bounding box center [294, 358] width 300 height 32
type input "Christina"
paste input "DeBoskey"
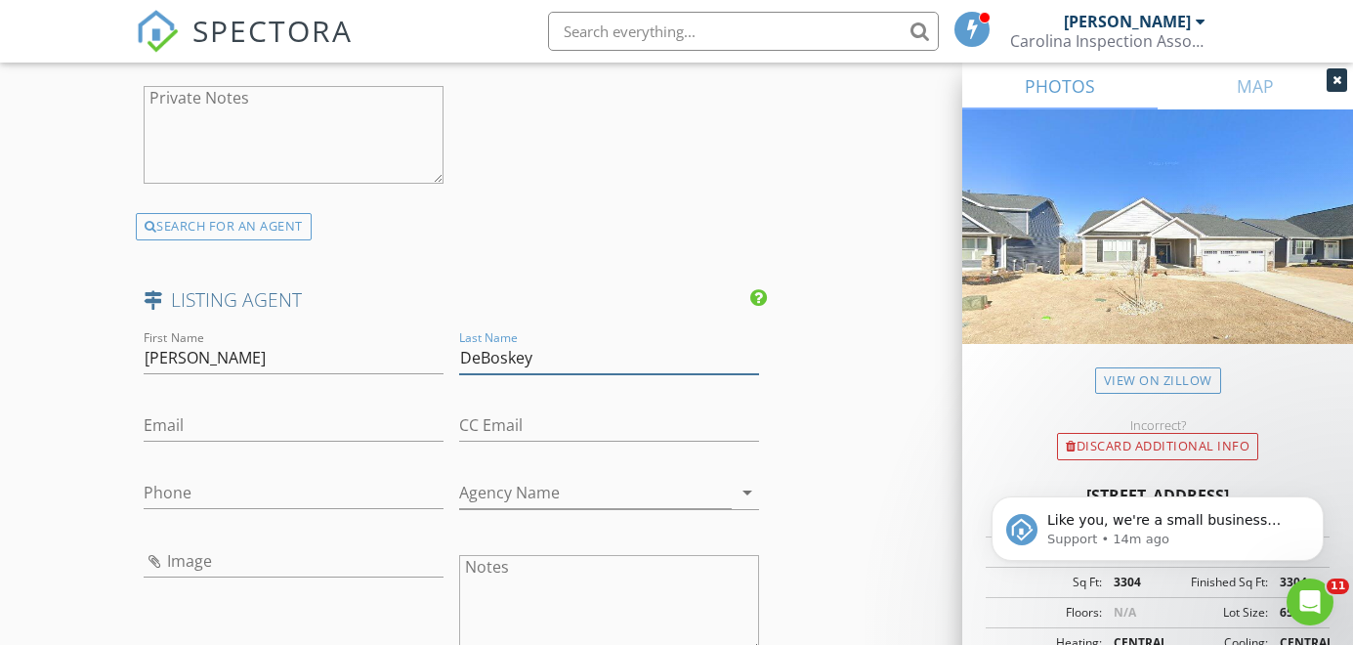
type input "DeBoskey"
paste input "[EMAIL_ADDRESS][DOMAIN_NAME]"
type input "[EMAIL_ADDRESS][DOMAIN_NAME]"
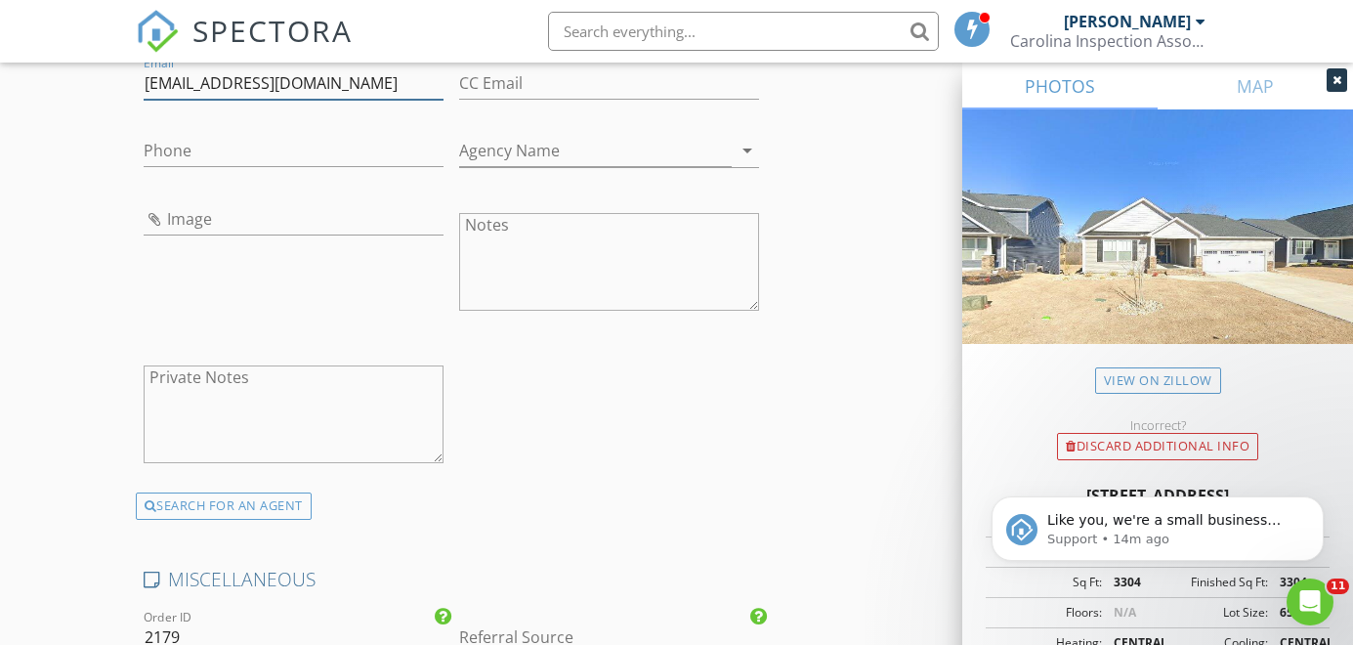
scroll to position [3411, 0]
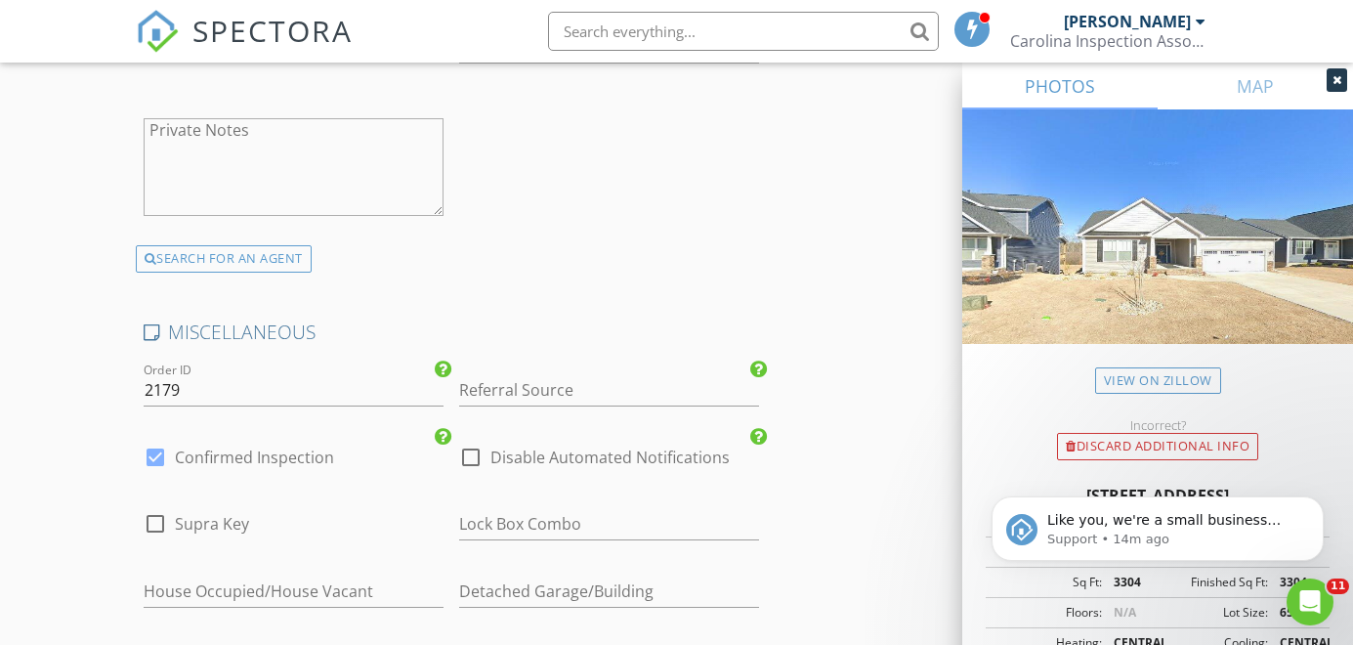
click at [502, 476] on div "check_box_outline_blank Disable Automated Notifications" at bounding box center [594, 469] width 271 height 47
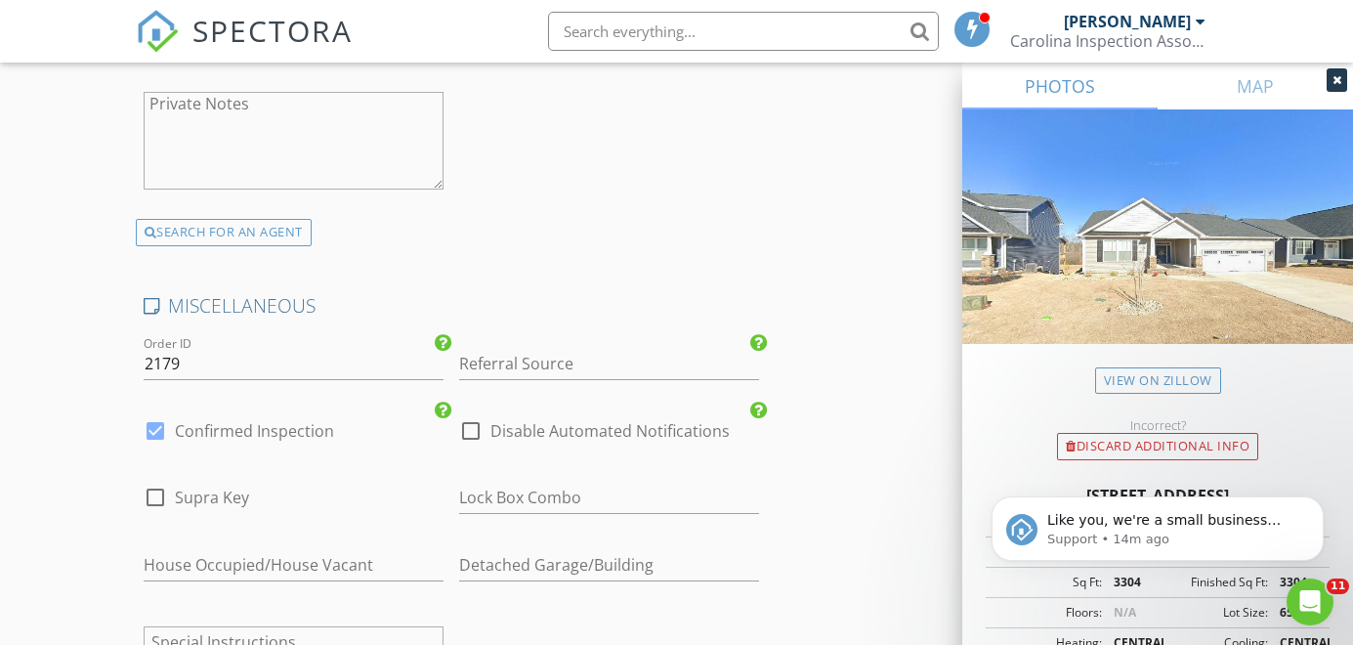
click at [485, 430] on div at bounding box center [470, 430] width 33 height 33
checkbox input "true"
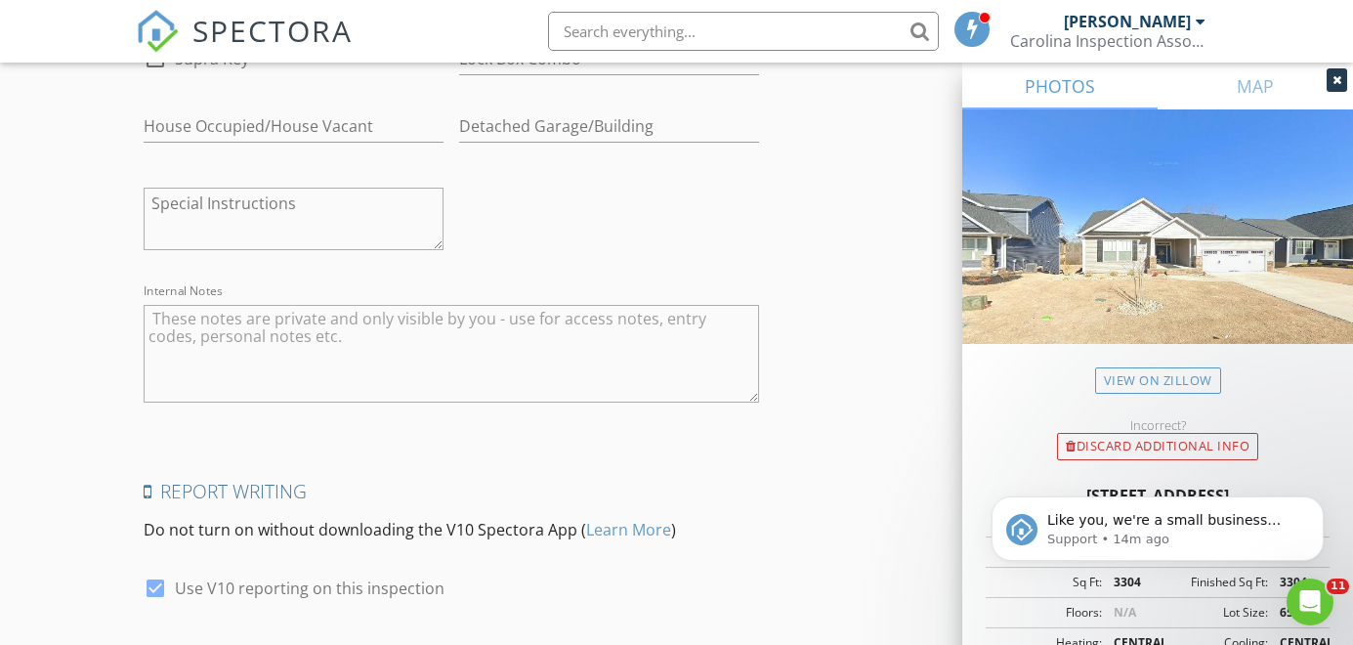
scroll to position [3954, 0]
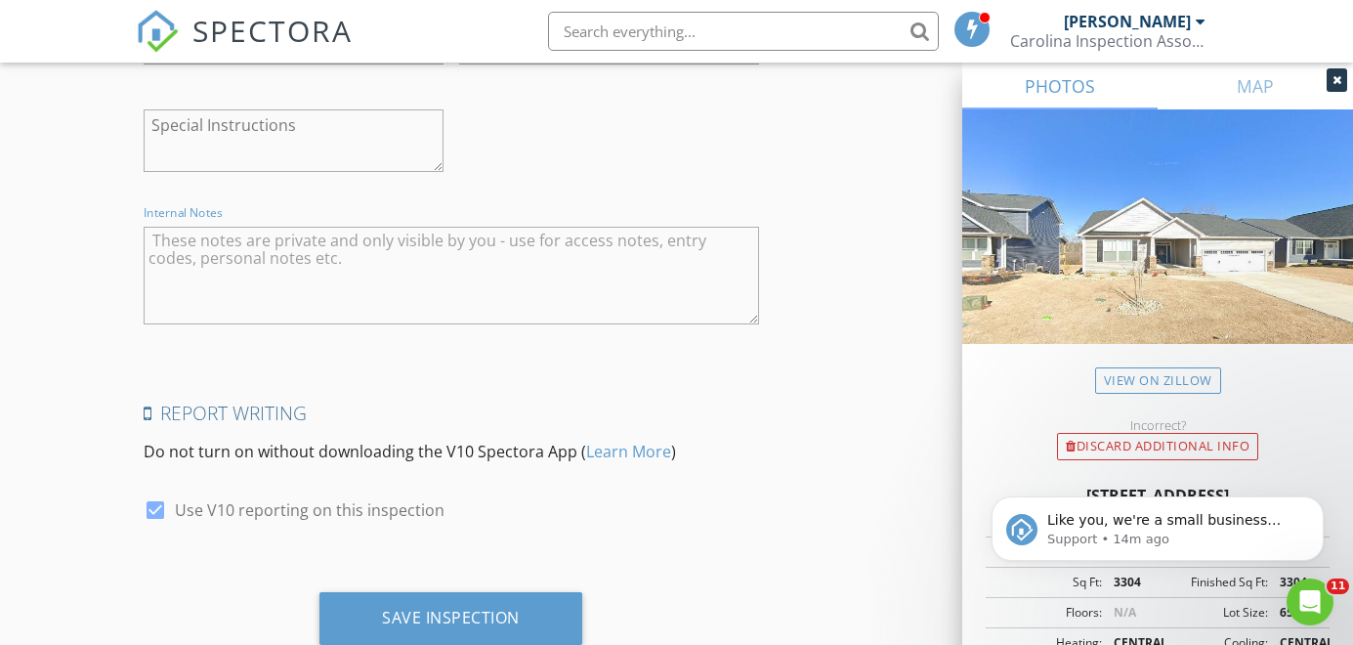
click at [418, 287] on textarea "Internal Notes" at bounding box center [452, 276] width 616 height 98
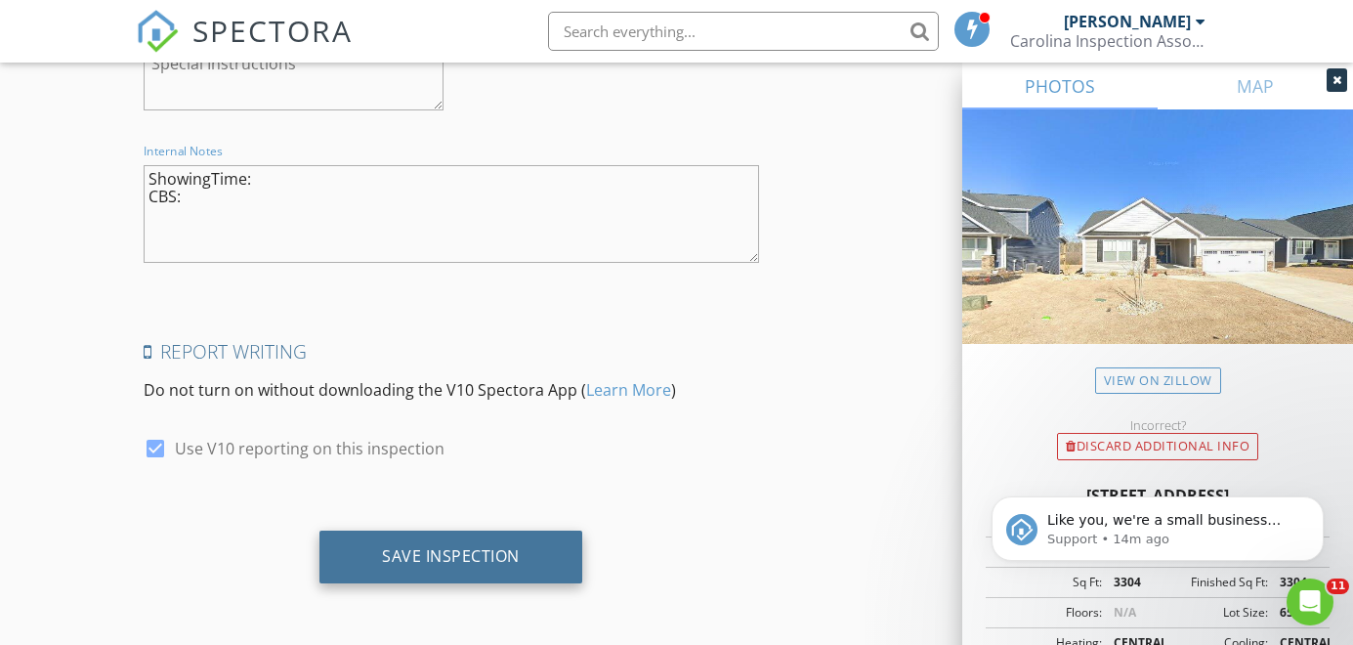
type textarea "ShowingTime: CBS:"
click at [490, 551] on div "Save Inspection" at bounding box center [451, 556] width 138 height 20
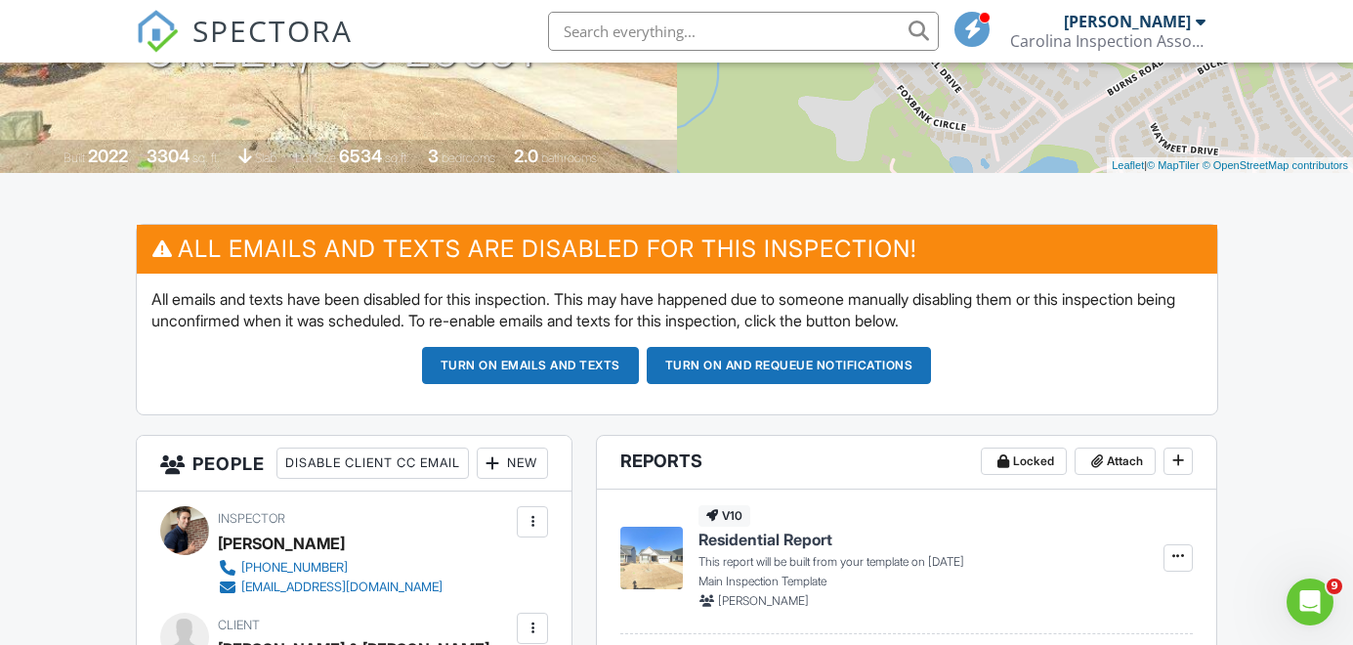
click at [1186, 575] on div at bounding box center [1174, 557] width 37 height 104
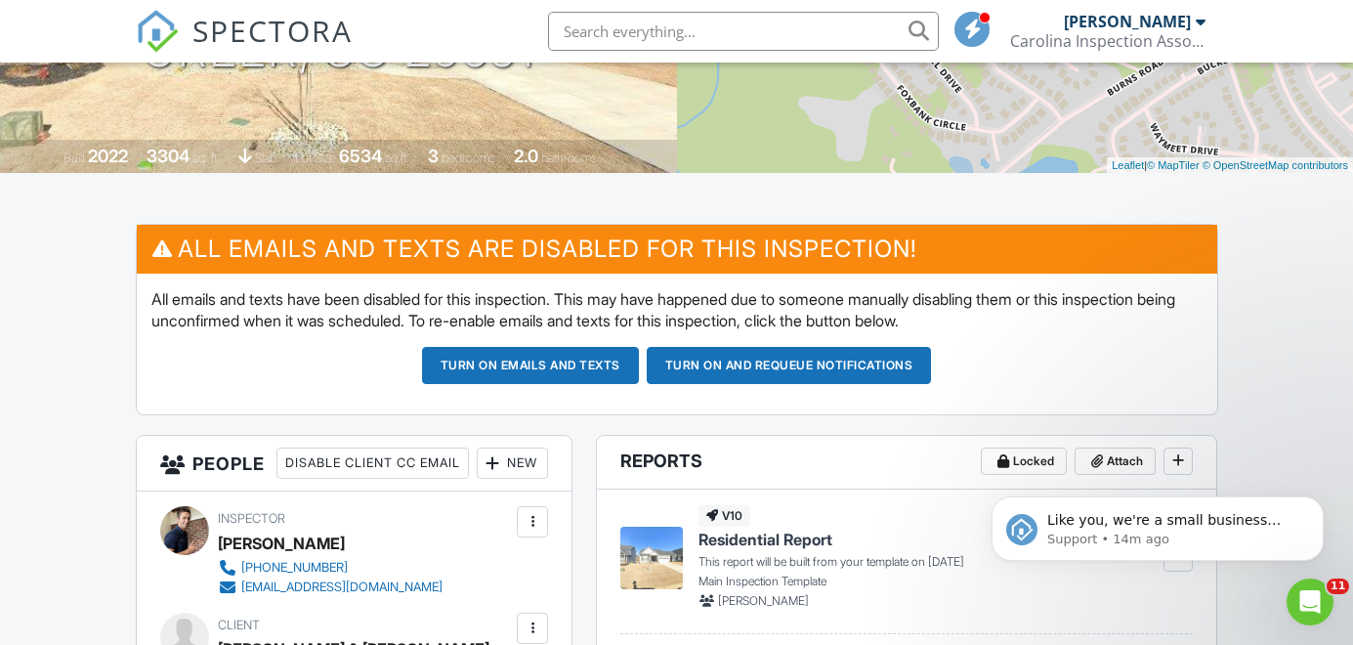
click at [1173, 562] on body "Like you, we're a small business that relies on reviews to grow. If you have a …" at bounding box center [1157, 523] width 375 height 121
click html "Like you, we're a small business that relies on reviews to grow. If you have a …"
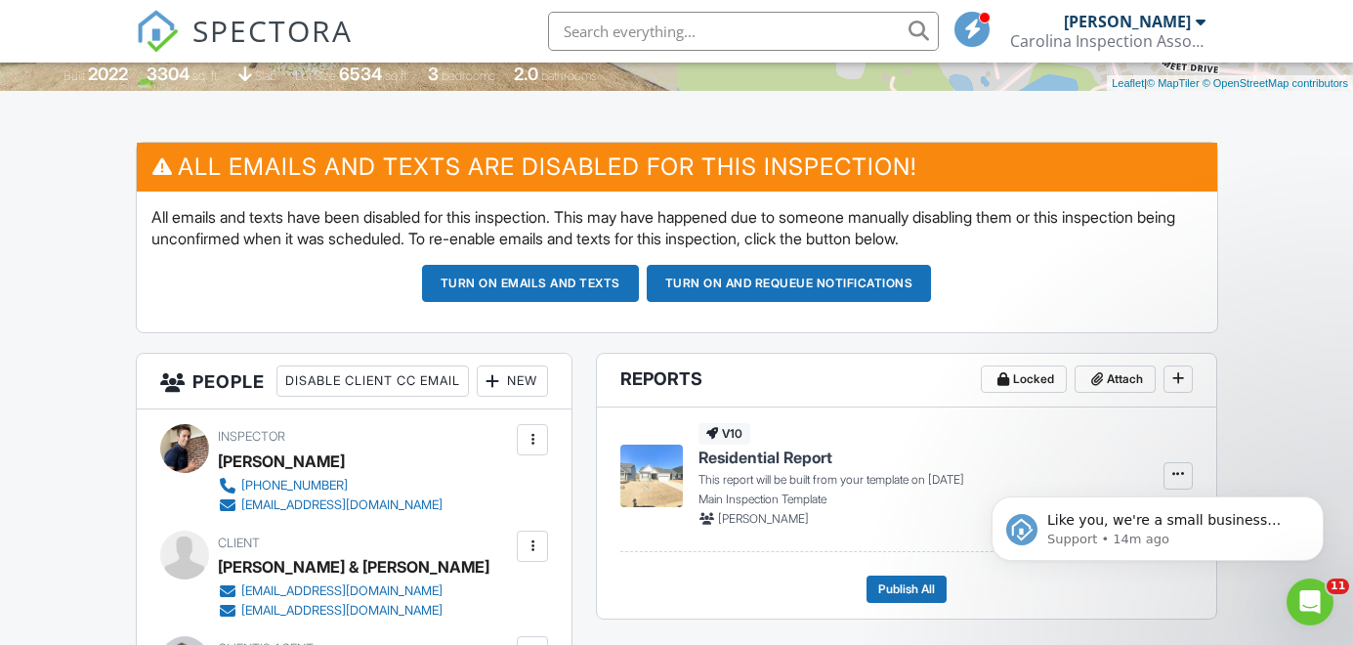
scroll to position [433, 0]
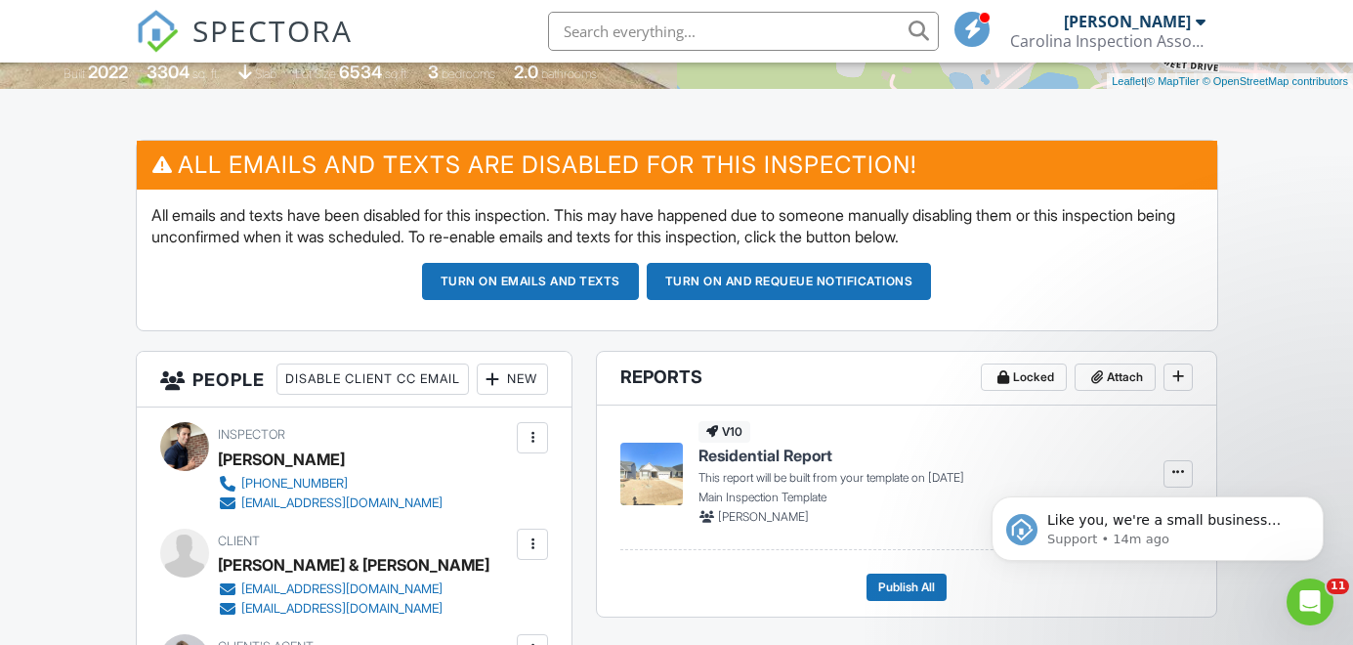
click at [1165, 476] on div "Like you, we're a small business that relies on reviews to grow. If you have a …" at bounding box center [1158, 439] width 360 height 244
click at [1165, 469] on div "Like you, we're a small business that relies on reviews to grow. If you have a …" at bounding box center [1158, 439] width 360 height 244
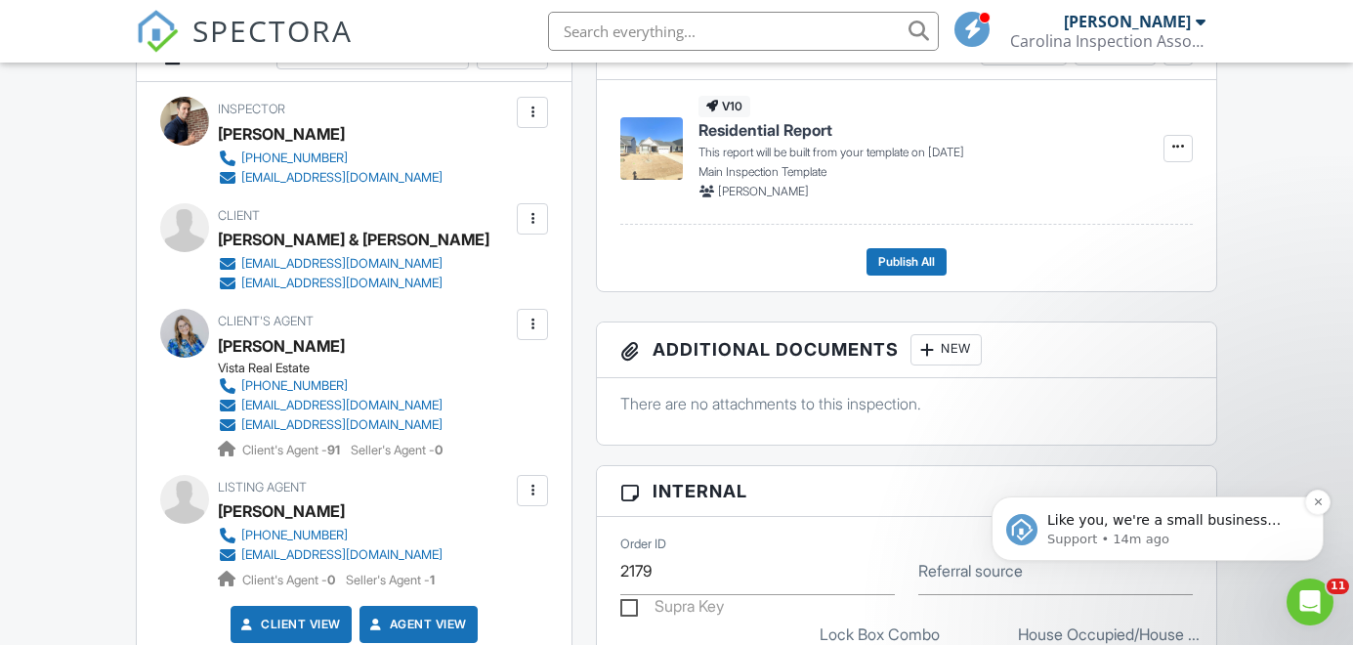
scroll to position [760, 0]
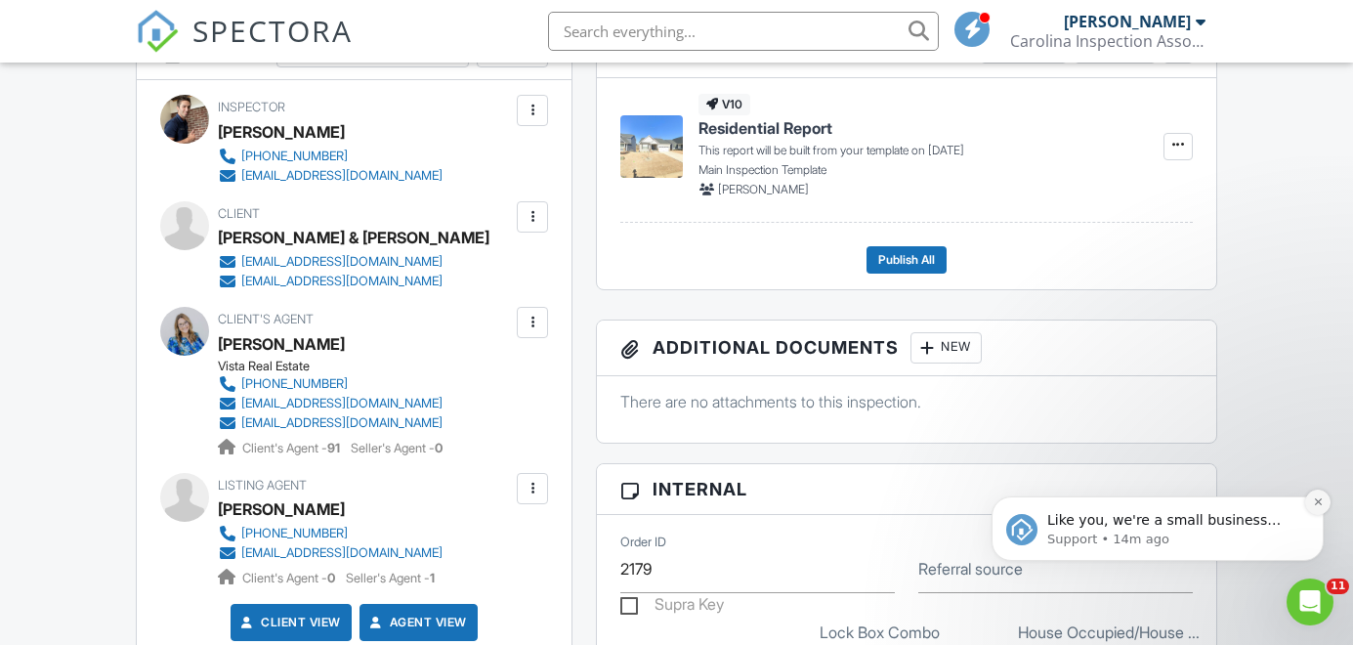
click at [1322, 505] on icon "Dismiss notification" at bounding box center [1318, 501] width 11 height 11
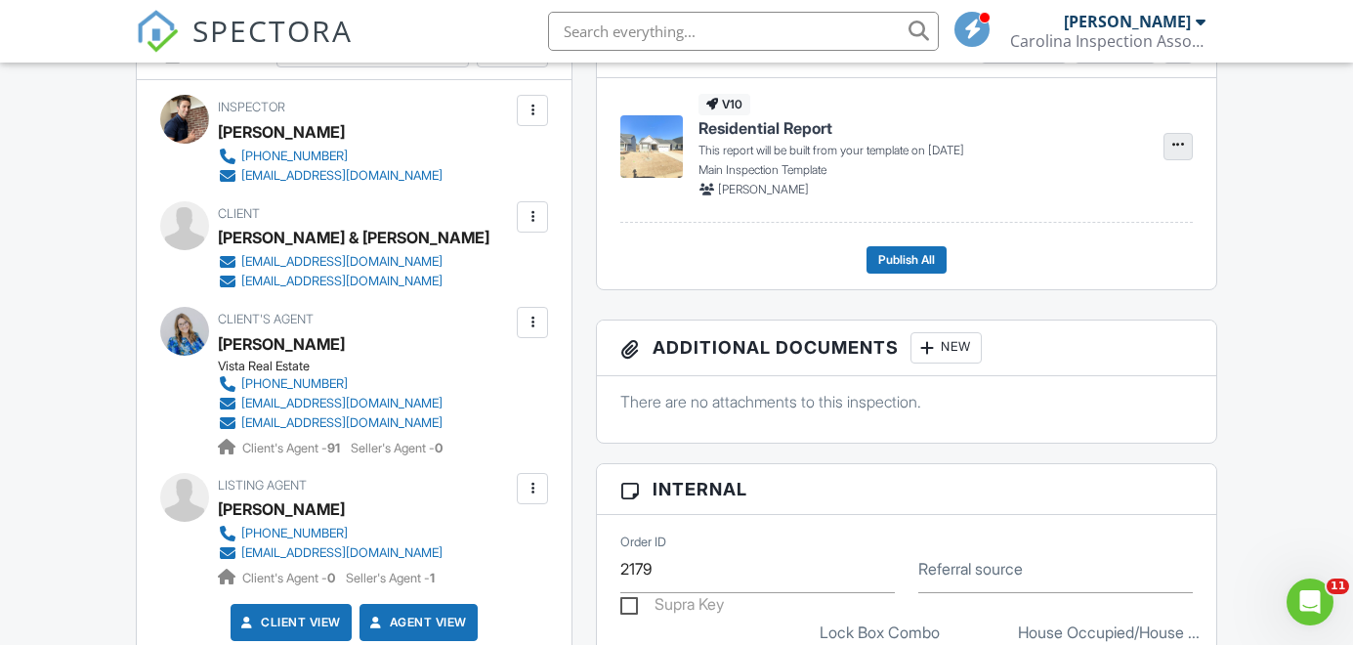
click at [1172, 145] on icon at bounding box center [1178, 145] width 12 height 20
click at [1081, 202] on span "Build Now" at bounding box center [1051, 196] width 62 height 21
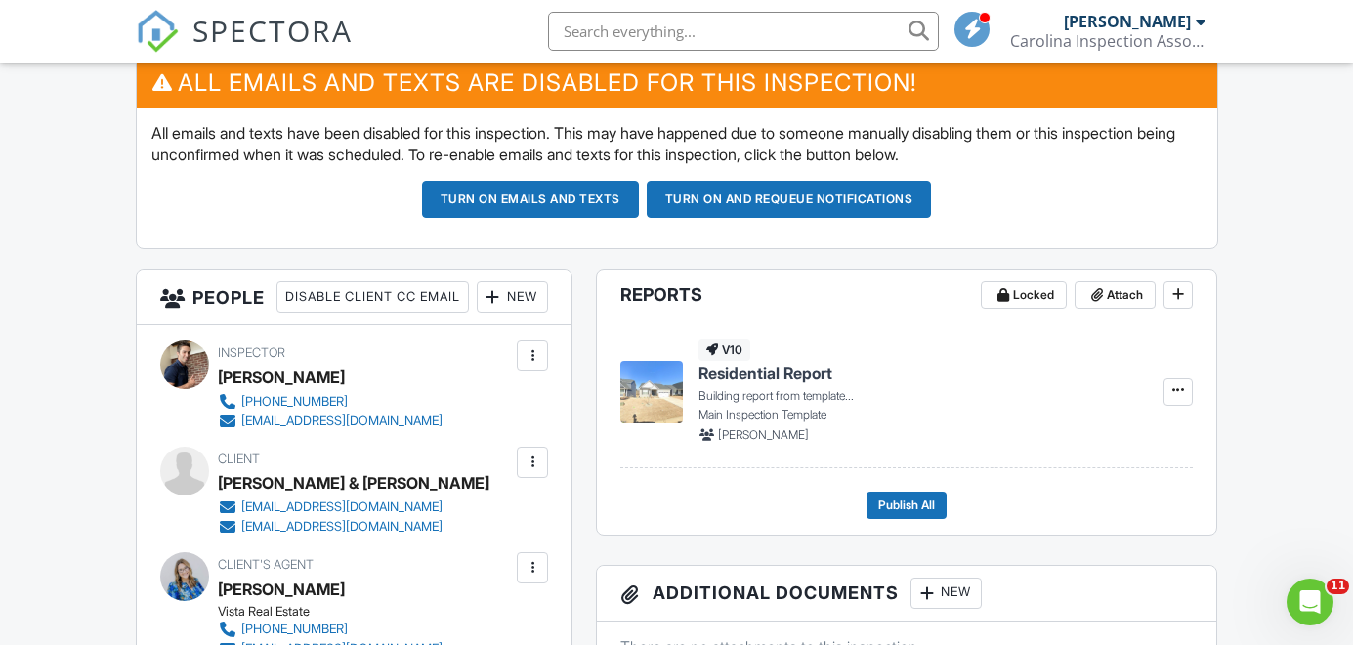
scroll to position [517, 0]
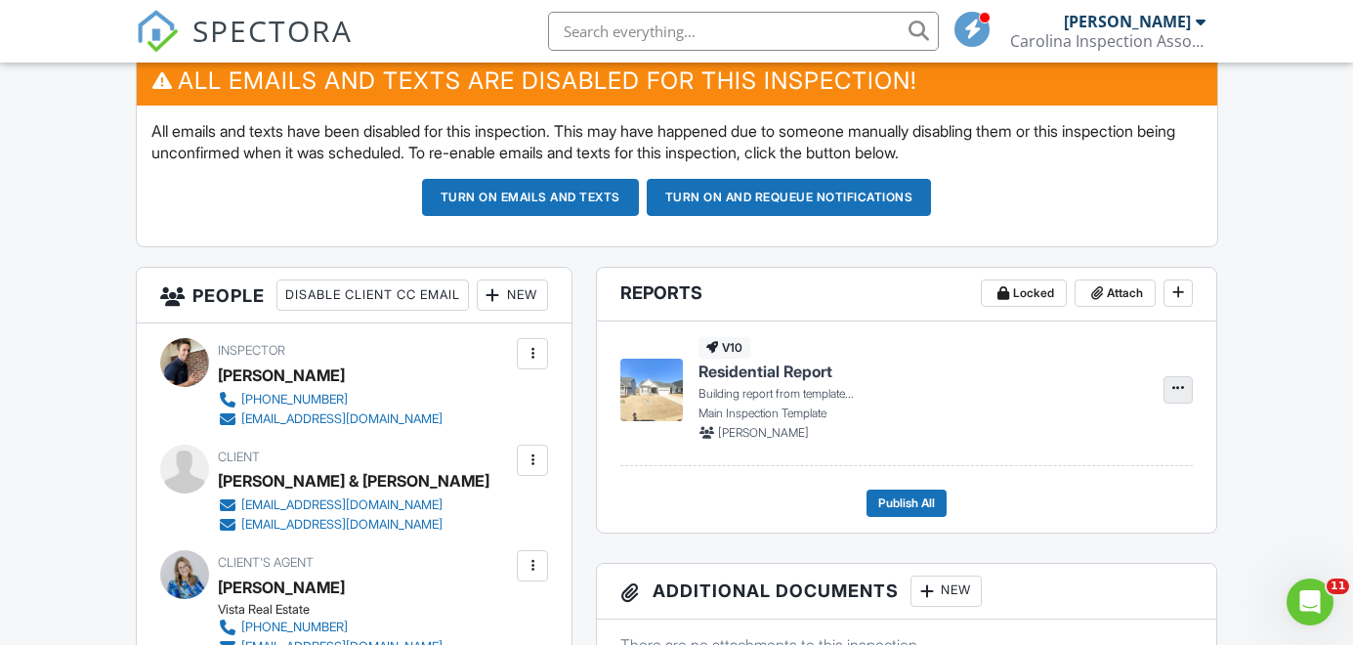
click at [1172, 385] on span at bounding box center [1179, 388] width 20 height 20
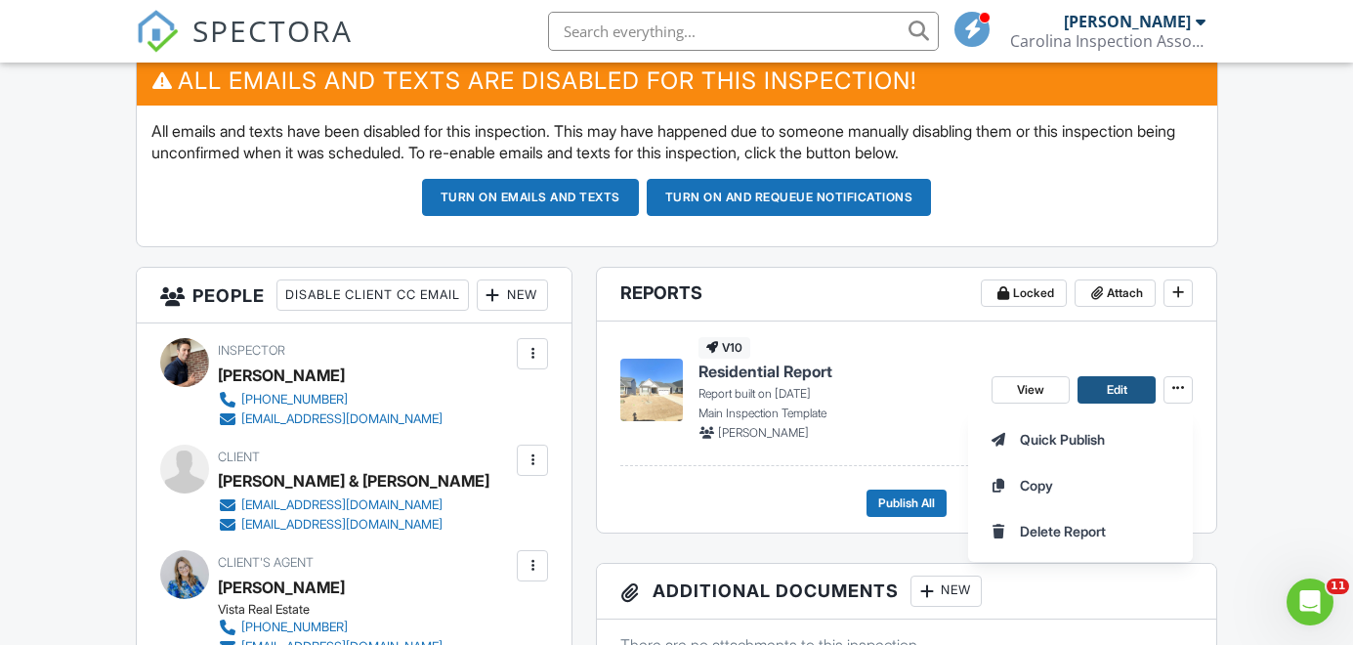
click at [1115, 381] on span "Edit" at bounding box center [1117, 390] width 21 height 20
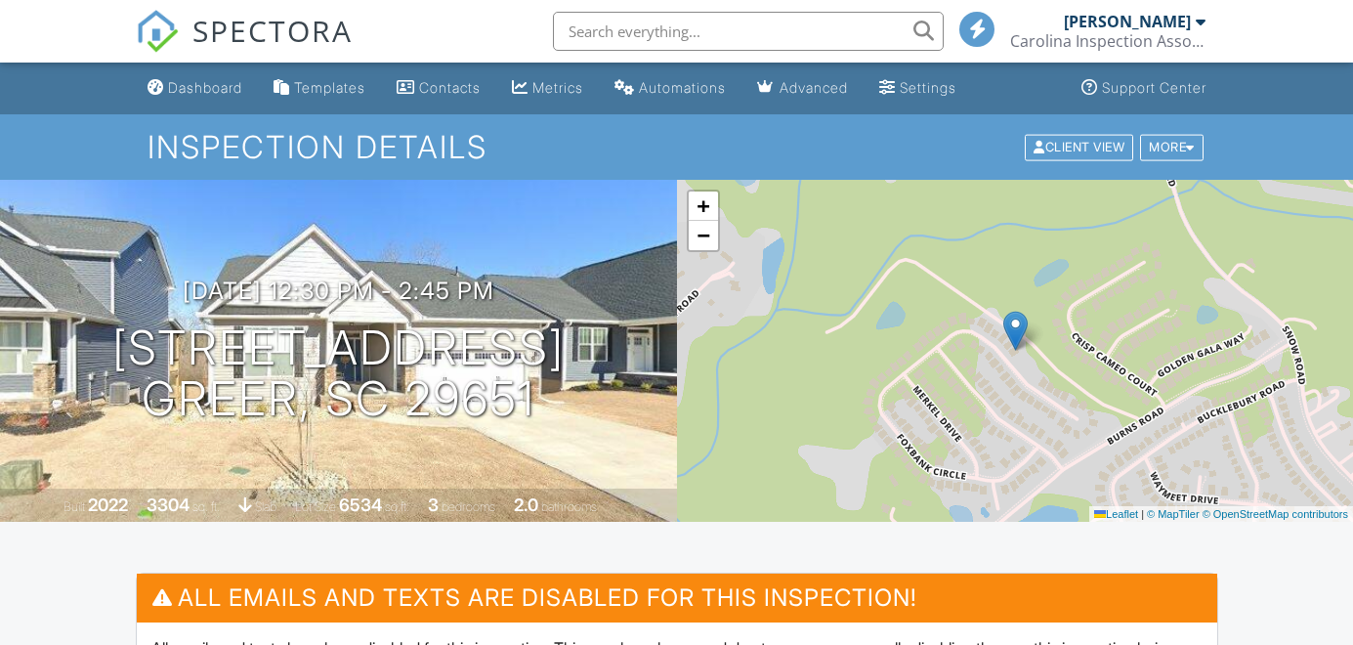
scroll to position [30, 0]
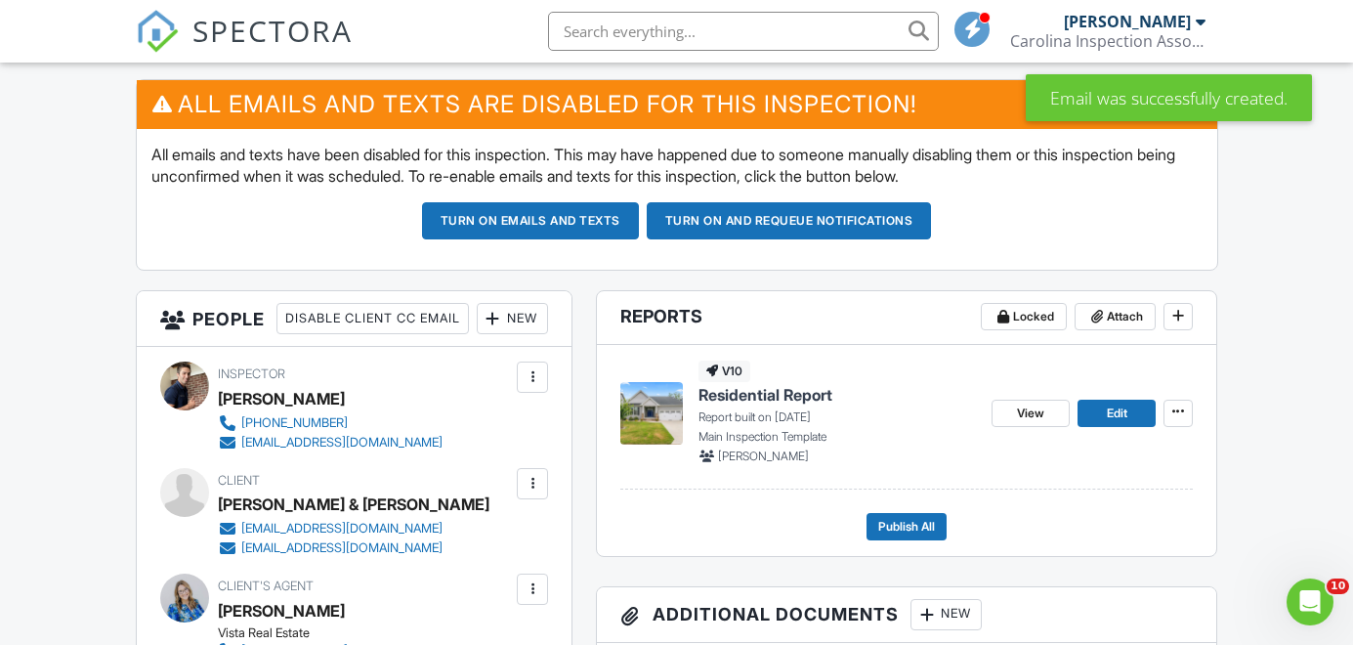
scroll to position [788, 0]
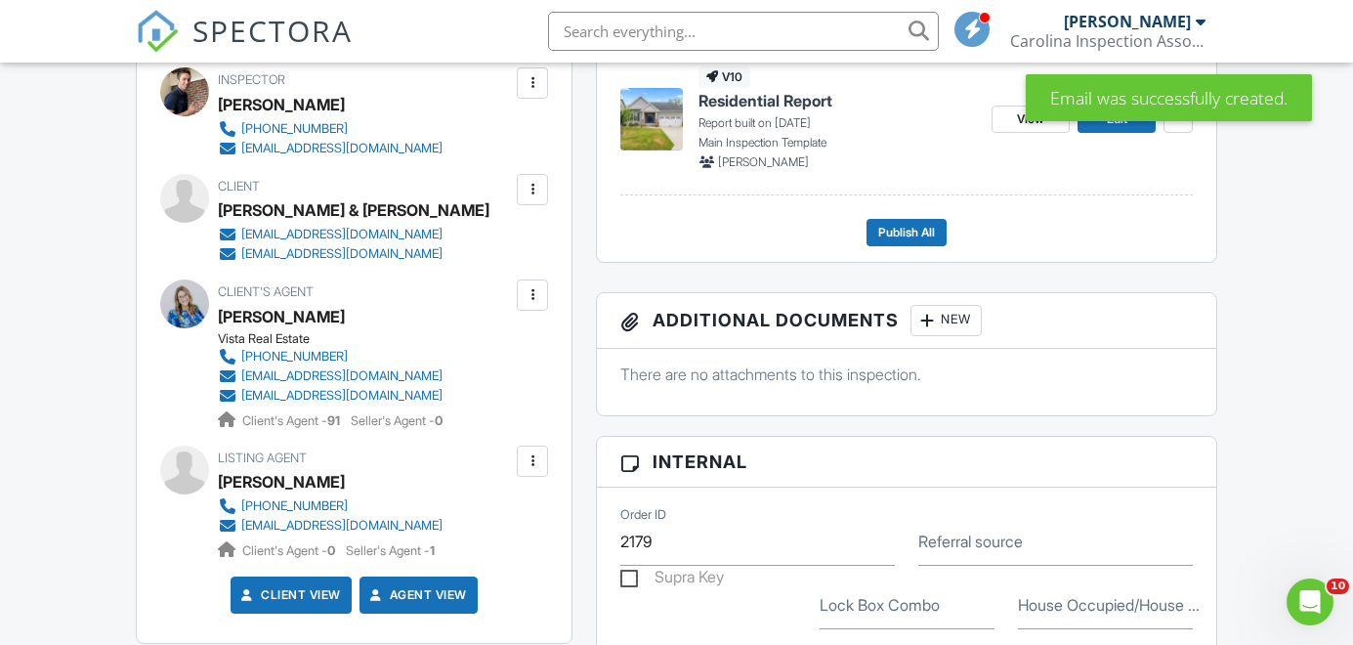
click at [530, 199] on div at bounding box center [533, 190] width 20 height 20
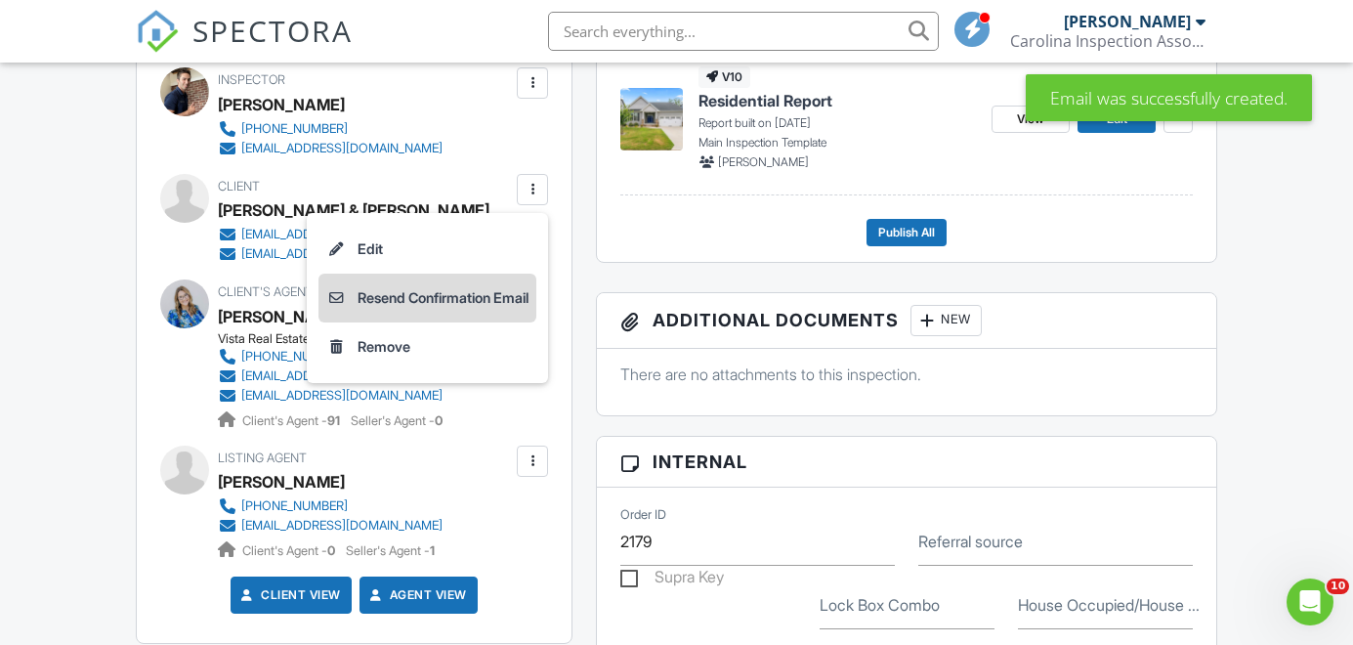
click at [504, 322] on li "Resend Confirmation Email" at bounding box center [428, 298] width 218 height 49
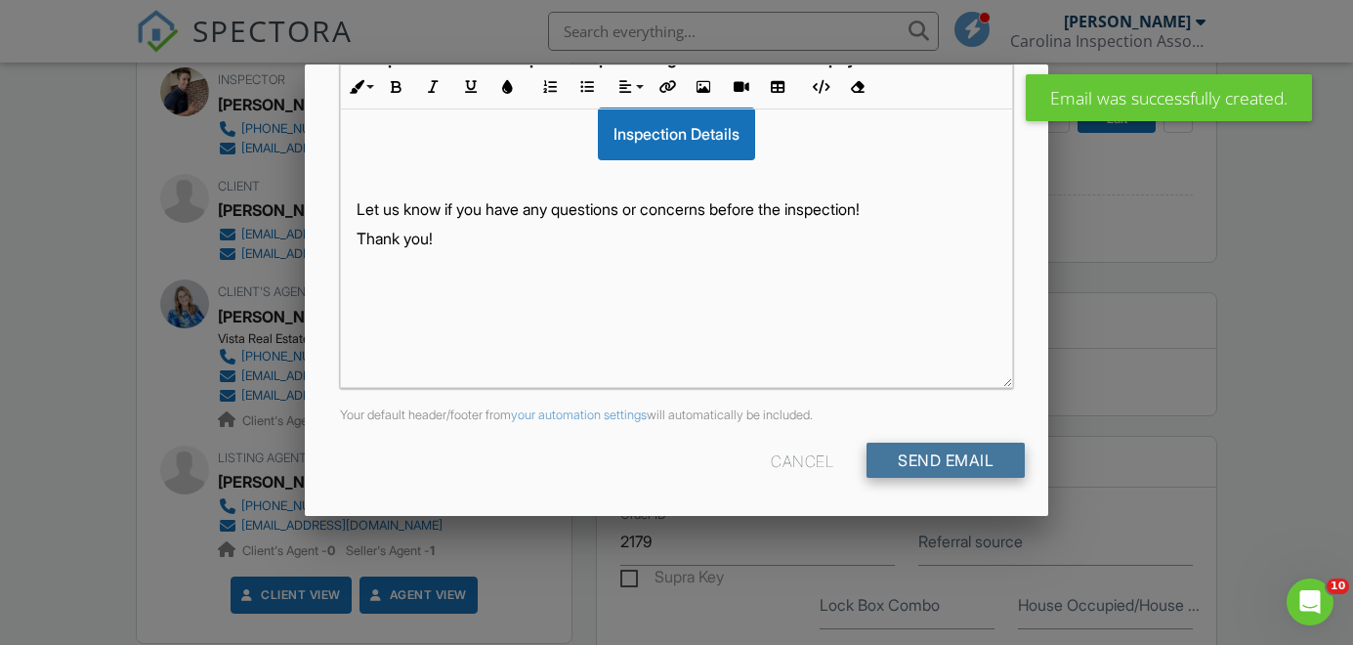
scroll to position [508, 0]
click at [917, 456] on input "Send Email" at bounding box center [946, 461] width 158 height 35
